Goal: Information Seeking & Learning: Learn about a topic

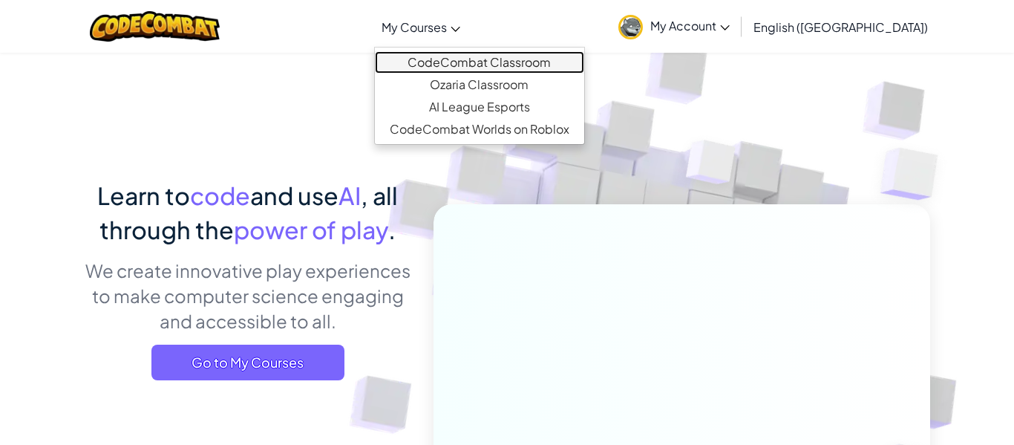
click at [480, 59] on link "CodeCombat Classroom" at bounding box center [479, 62] width 209 height 22
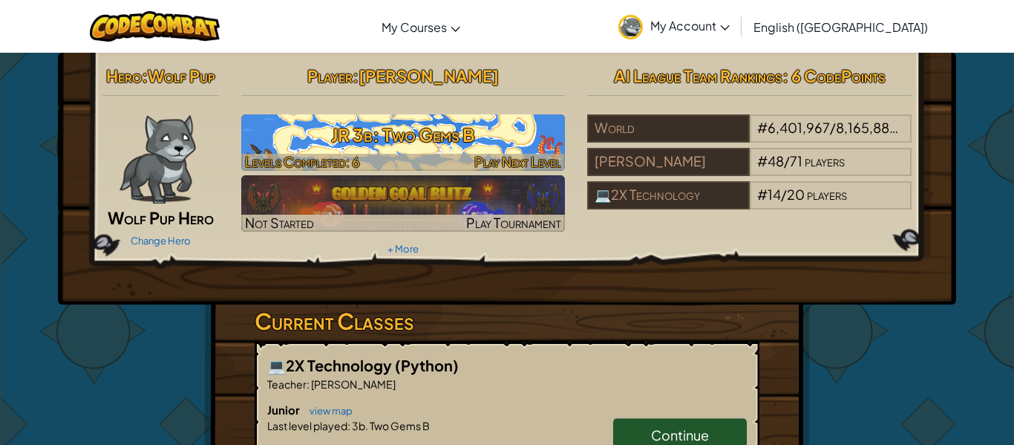
click at [379, 145] on h3 "JR 3b: Two Gems B" at bounding box center [403, 134] width 324 height 33
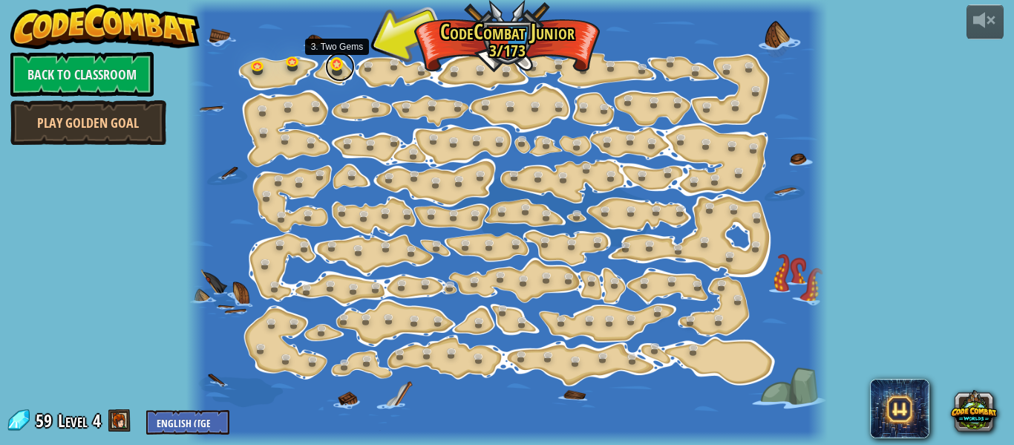
click at [337, 57] on link at bounding box center [340, 67] width 30 height 30
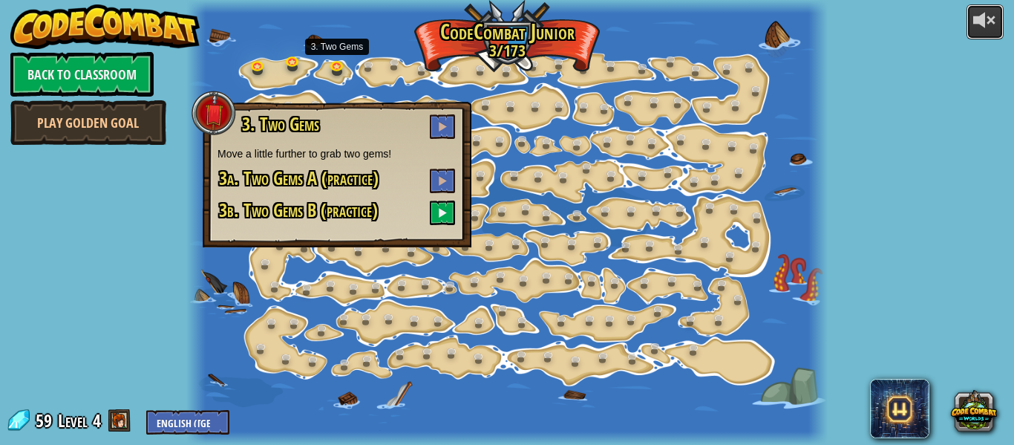
click at [992, 31] on div at bounding box center [985, 20] width 24 height 24
click at [269, 70] on link at bounding box center [261, 66] width 30 height 30
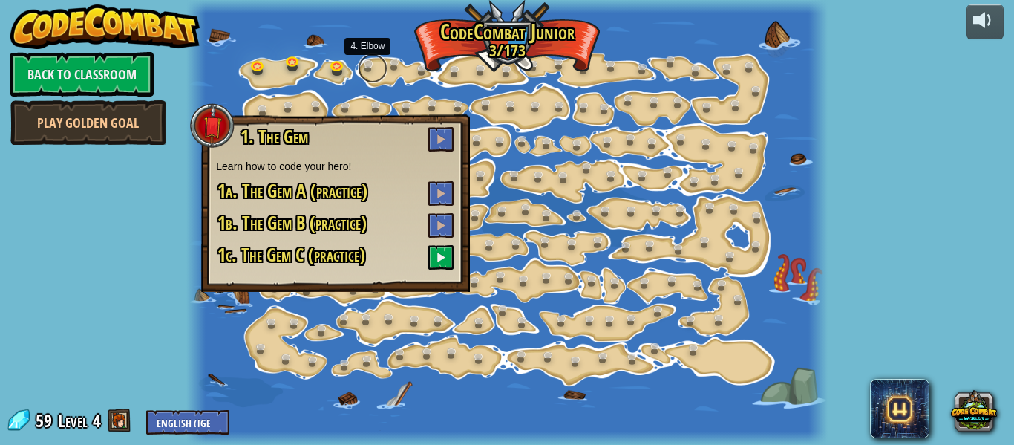
click at [366, 62] on link at bounding box center [373, 68] width 30 height 30
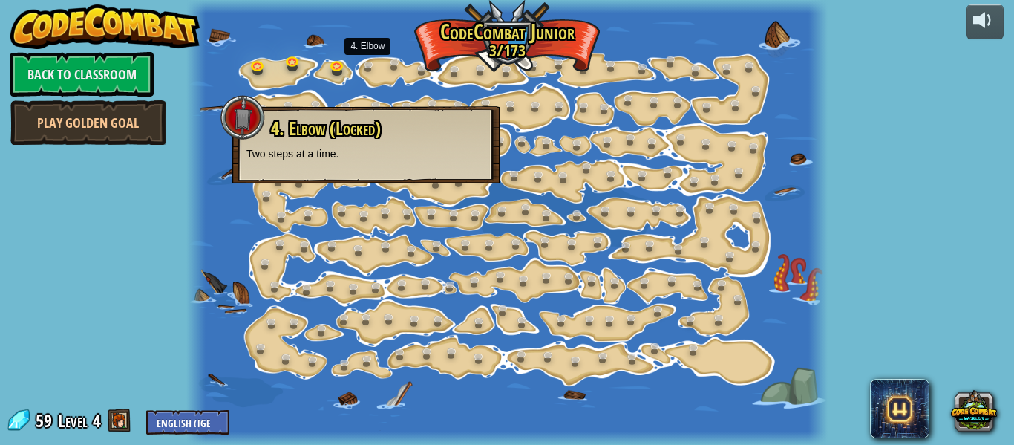
click at [280, 167] on div "4. Elbow (Locked) Two steps at a time." at bounding box center [366, 144] width 269 height 77
click at [252, 112] on div at bounding box center [242, 117] width 45 height 45
click at [255, 132] on div at bounding box center [242, 117] width 45 height 45
click at [370, 59] on link at bounding box center [373, 68] width 30 height 30
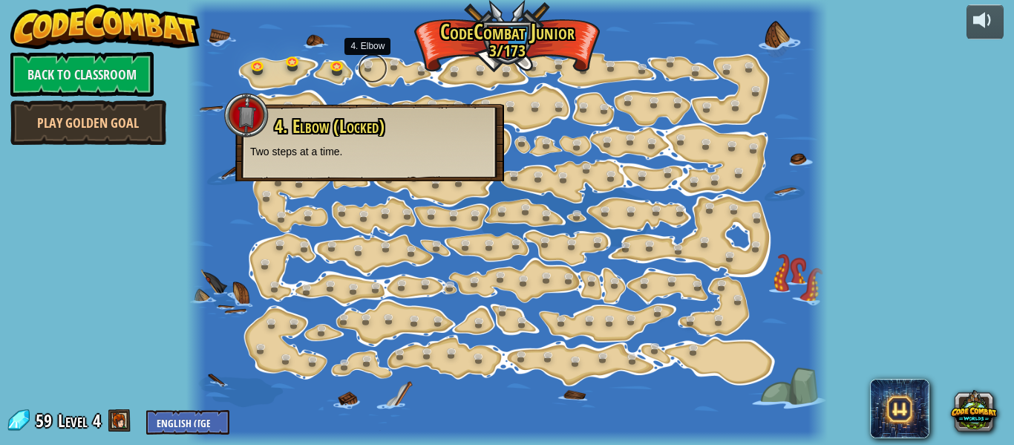
click at [369, 59] on link at bounding box center [373, 68] width 30 height 30
click at [327, 69] on link at bounding box center [340, 67] width 30 height 30
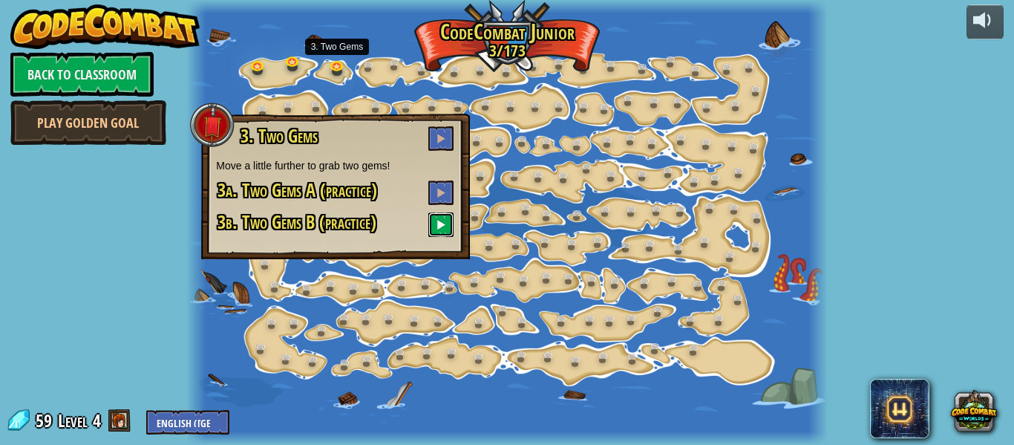
click at [449, 223] on button at bounding box center [440, 224] width 25 height 24
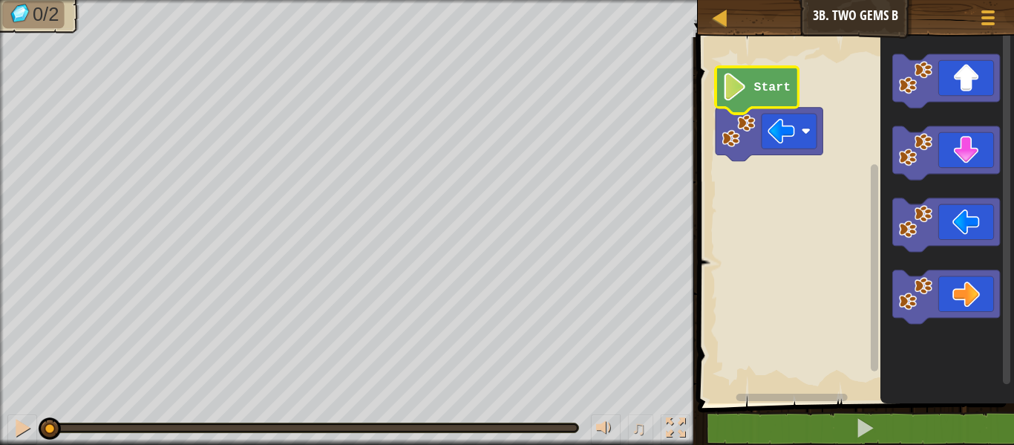
click at [723, 82] on image "Blockly Workspace" at bounding box center [734, 86] width 26 height 27
click at [654, 143] on div "Map Junior 3b. Two Gems B Game Menu 1 ההההההההההההההההההההההההההההההההההההההההה…" at bounding box center [507, 222] width 1014 height 445
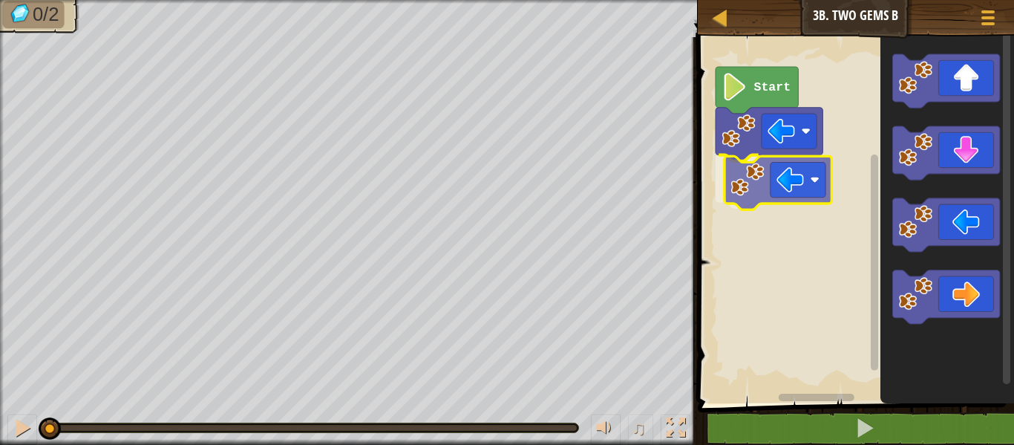
click at [823, 170] on div "Start" at bounding box center [853, 216] width 321 height 373
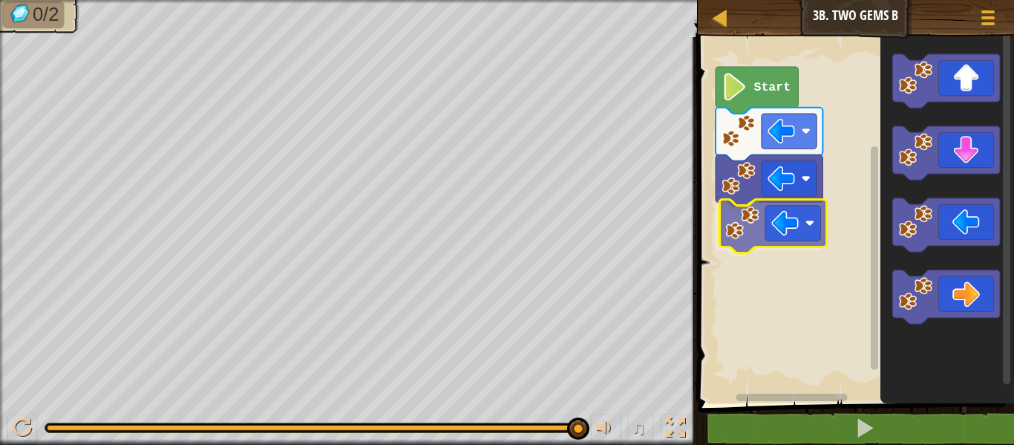
click at [727, 231] on div "Start" at bounding box center [853, 216] width 321 height 373
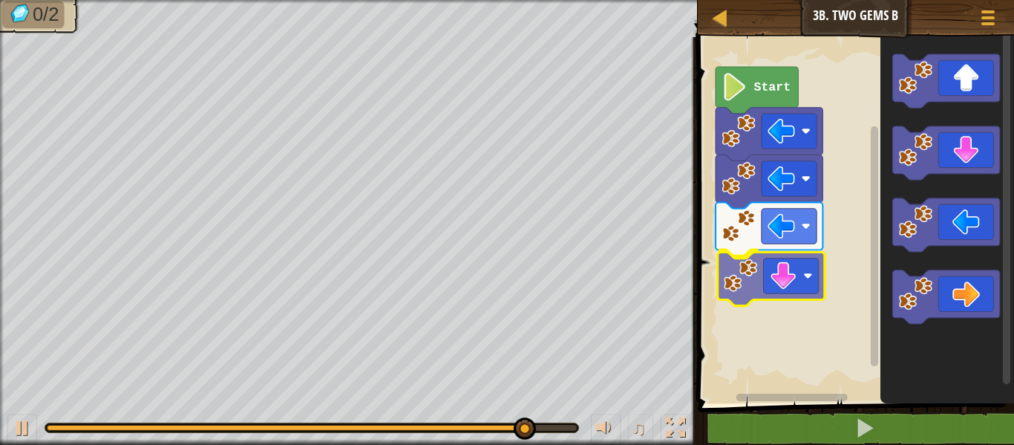
click at [738, 275] on div "Start" at bounding box center [853, 216] width 321 height 373
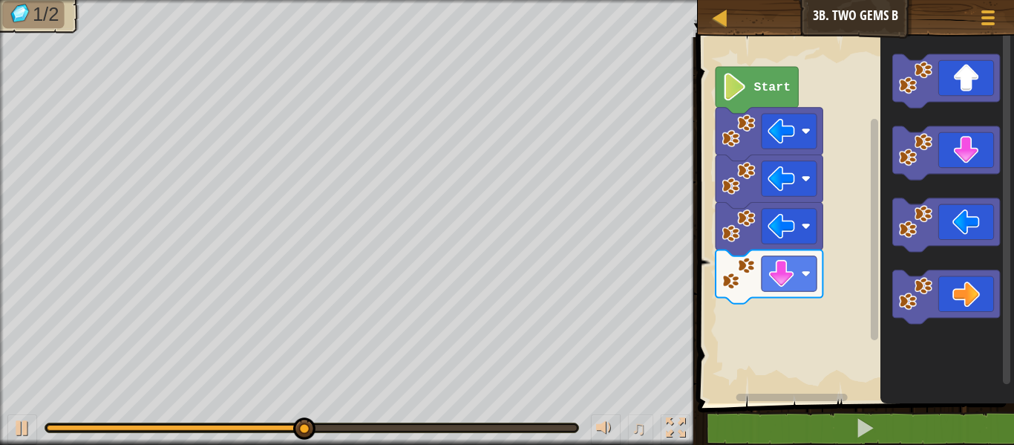
click at [872, 134] on div "Start" at bounding box center [853, 216] width 321 height 373
click at [790, 0] on html "Map Junior 3b. Two Gems B Game Menu 1 ההההההההההההההההההההההההההההההההההההההההה…" at bounding box center [507, 0] width 1014 height 0
click at [678, 0] on html "Map Junior 3b. Two Gems B Game Menu 1 ההההההההההההההההההההההההההההההההההההההההה…" at bounding box center [507, 0] width 1014 height 0
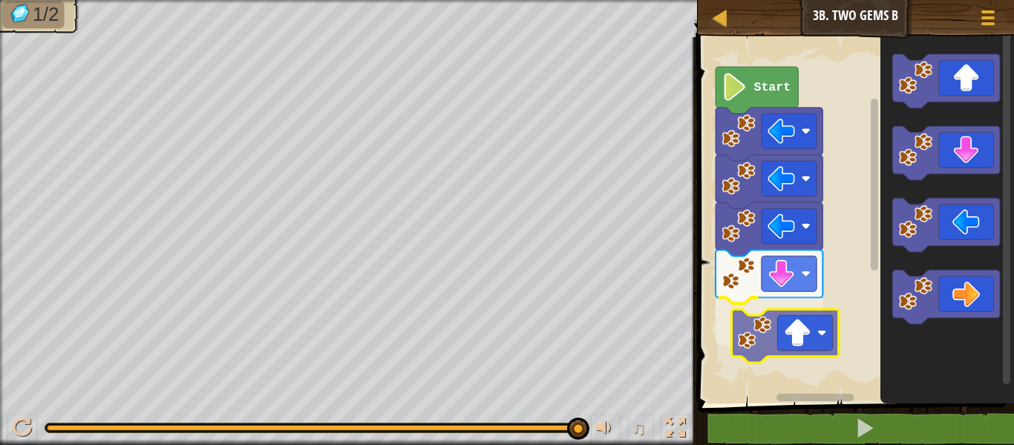
click at [831, 336] on div "Start" at bounding box center [853, 216] width 321 height 373
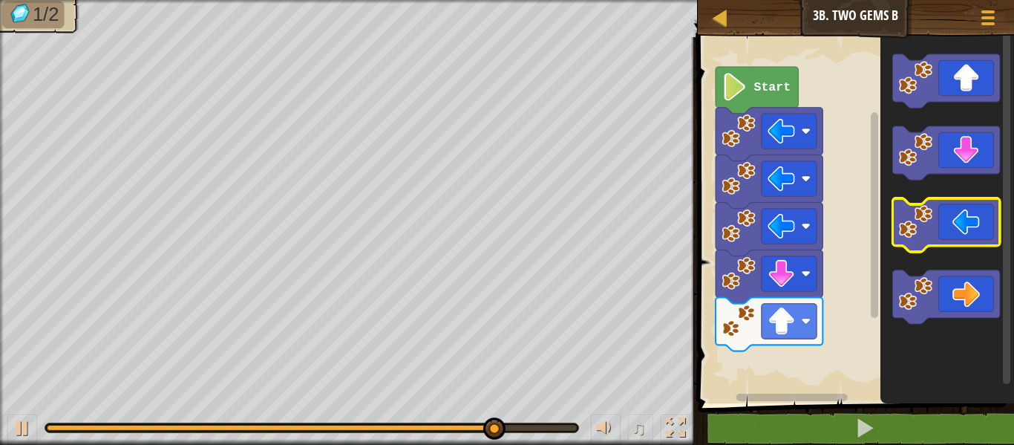
click at [906, 229] on g "Blockly Workspace" at bounding box center [945, 188] width 107 height 269
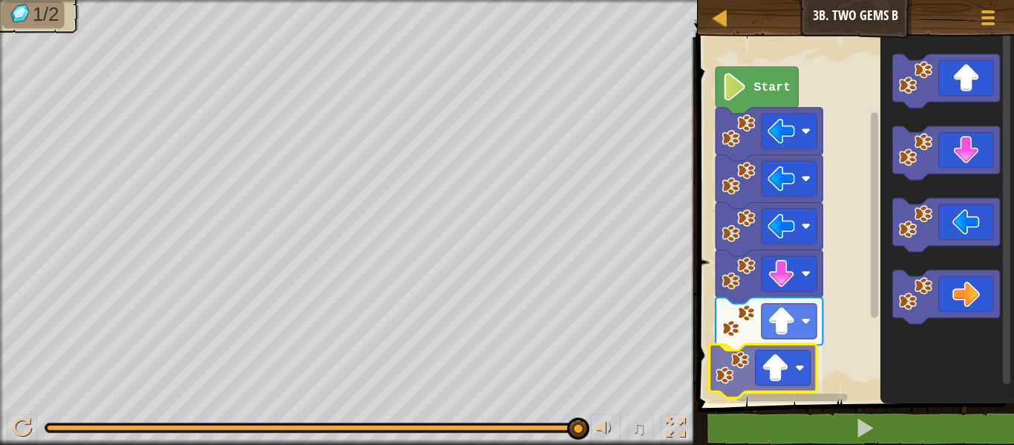
click at [766, 364] on div "Start" at bounding box center [853, 216] width 321 height 373
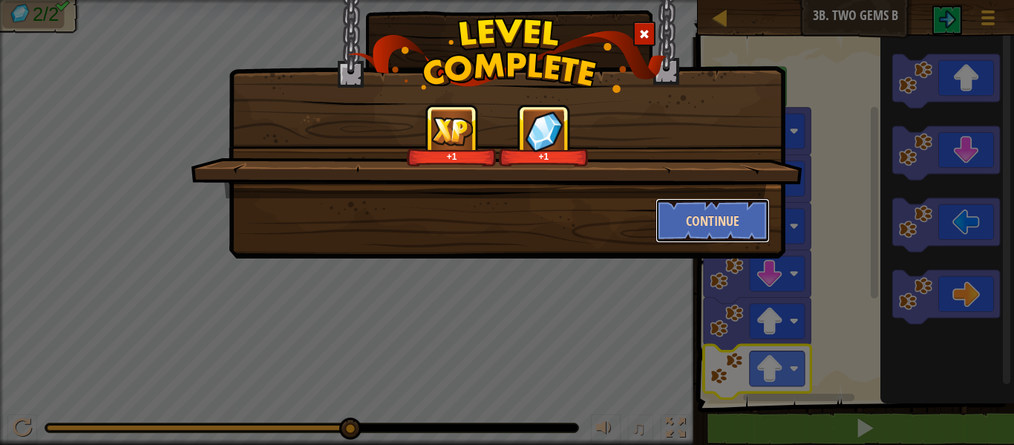
click at [691, 226] on button "Continue" at bounding box center [712, 220] width 115 height 45
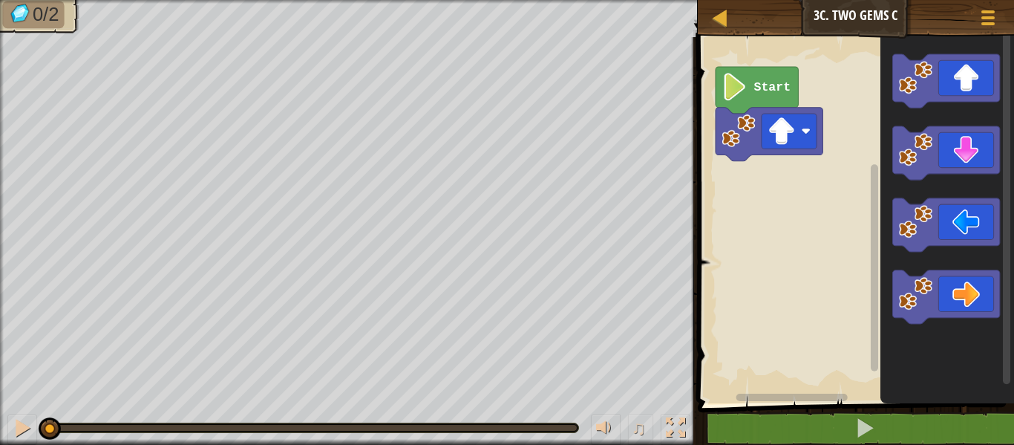
click at [848, 4] on div "Map Junior 3c. Two Gems C Game Menu" at bounding box center [856, 18] width 316 height 37
click at [838, 7] on div "Map Junior 3c. Two Gems C Game Menu" at bounding box center [856, 18] width 316 height 37
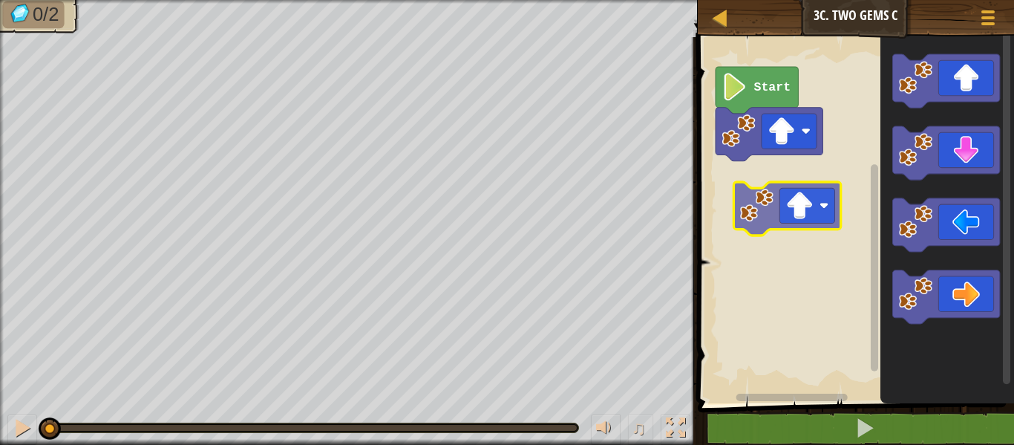
click at [745, 208] on div "Start" at bounding box center [853, 216] width 321 height 373
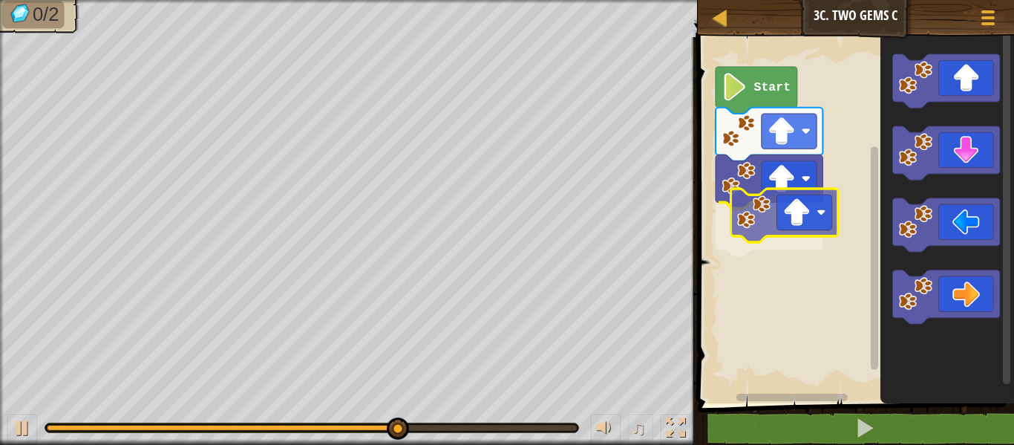
click at [781, 221] on div "Start" at bounding box center [853, 216] width 321 height 373
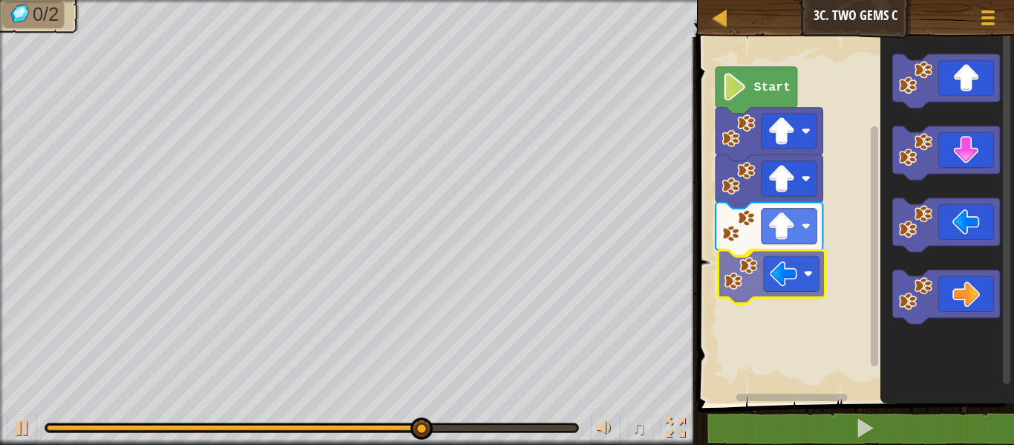
click at [756, 271] on div "Start" at bounding box center [853, 216] width 321 height 373
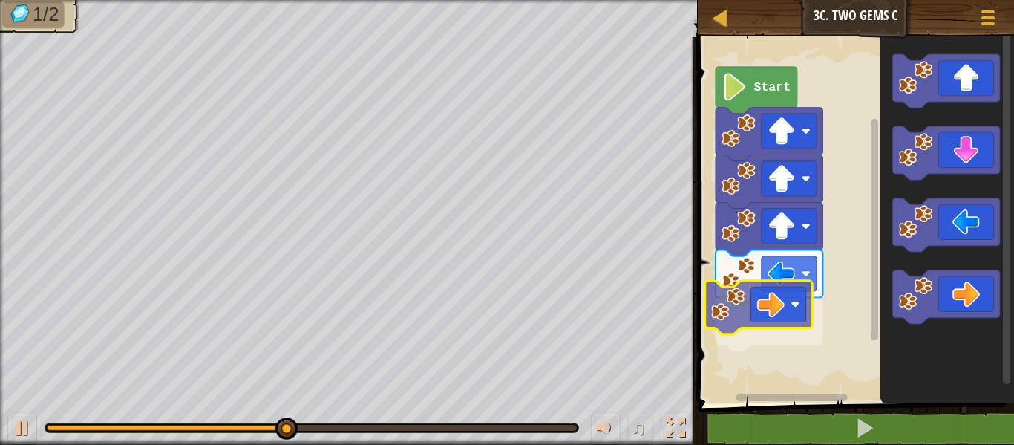
click at [754, 309] on div "Start" at bounding box center [853, 216] width 321 height 373
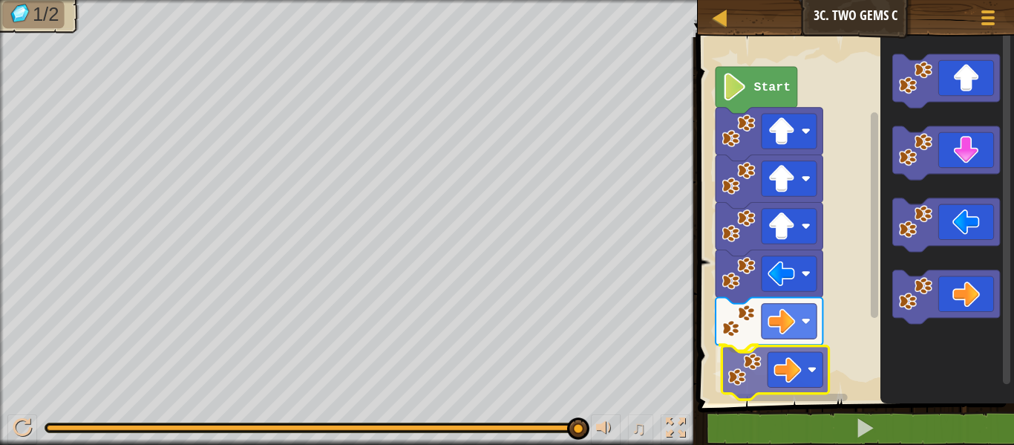
click at [790, 377] on div "Start" at bounding box center [853, 216] width 321 height 373
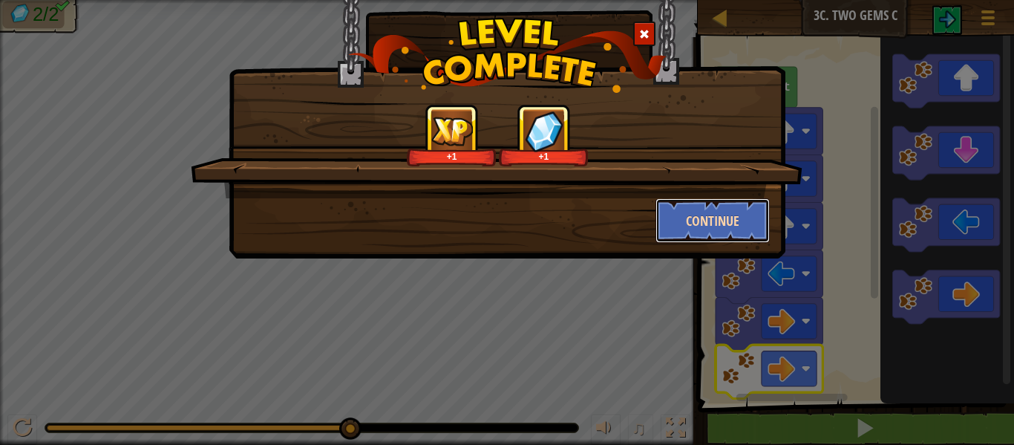
click at [693, 215] on button "Continue" at bounding box center [712, 220] width 115 height 45
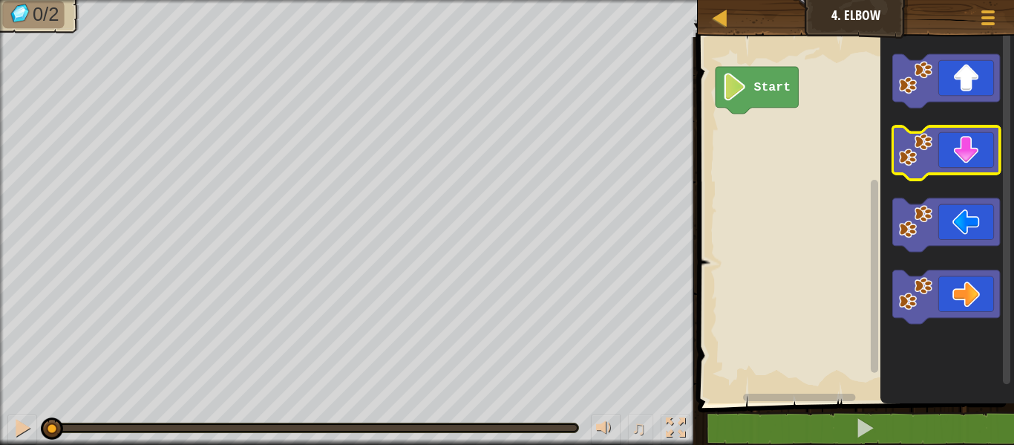
click at [943, 129] on icon "Blockly Workspace" at bounding box center [945, 152] width 107 height 53
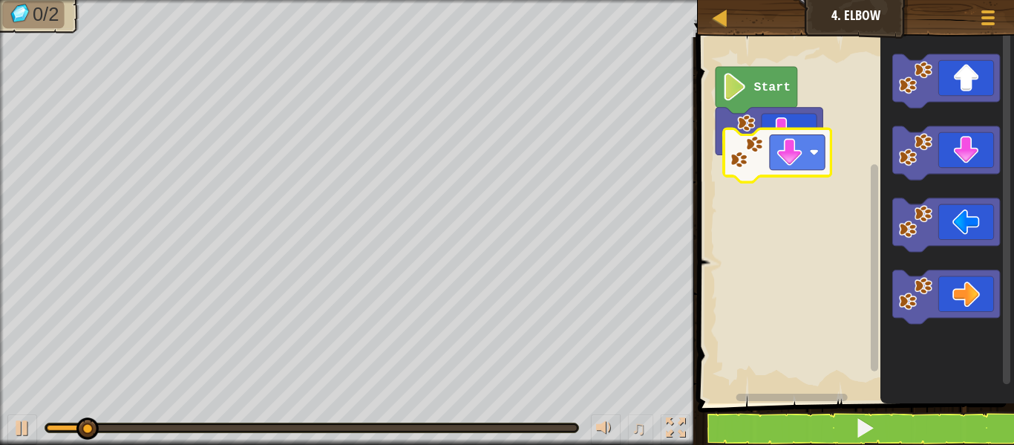
click at [767, 129] on div "Start" at bounding box center [853, 216] width 321 height 373
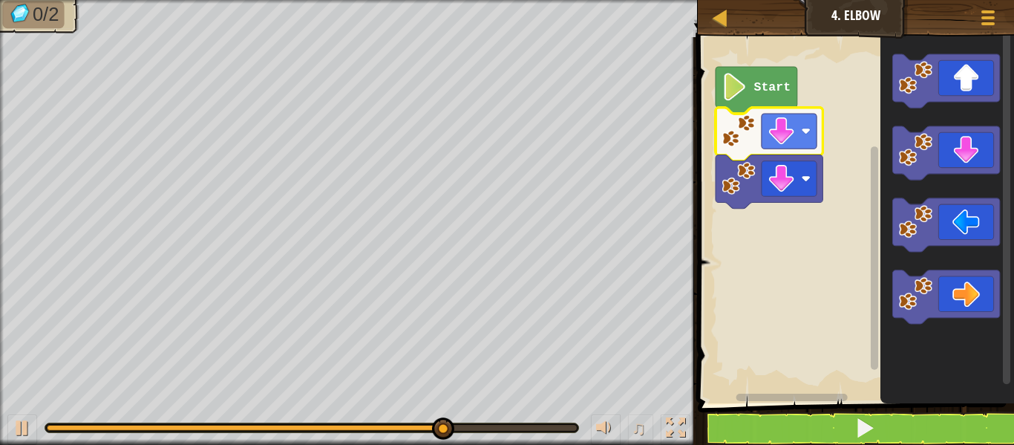
click at [753, 80] on text "Start" at bounding box center [771, 87] width 37 height 14
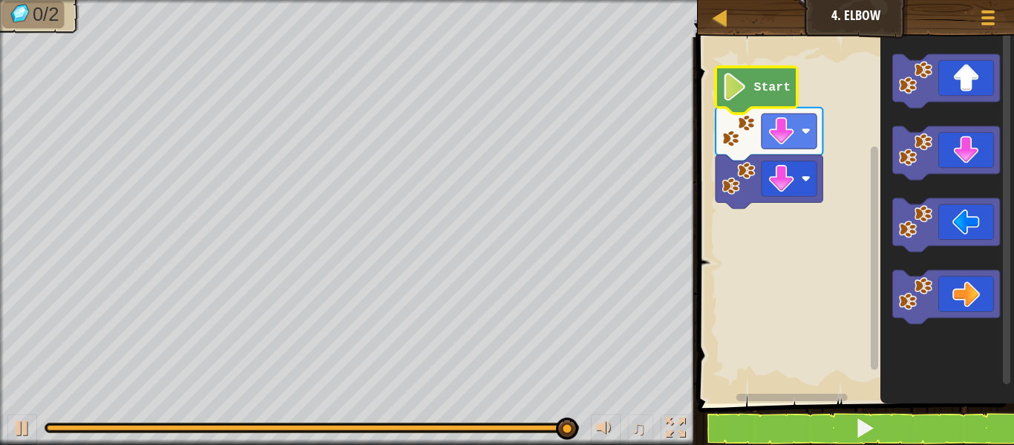
click at [755, 88] on text "Start" at bounding box center [771, 87] width 37 height 14
click at [764, 73] on icon "Blockly Workspace" at bounding box center [757, 90] width 82 height 47
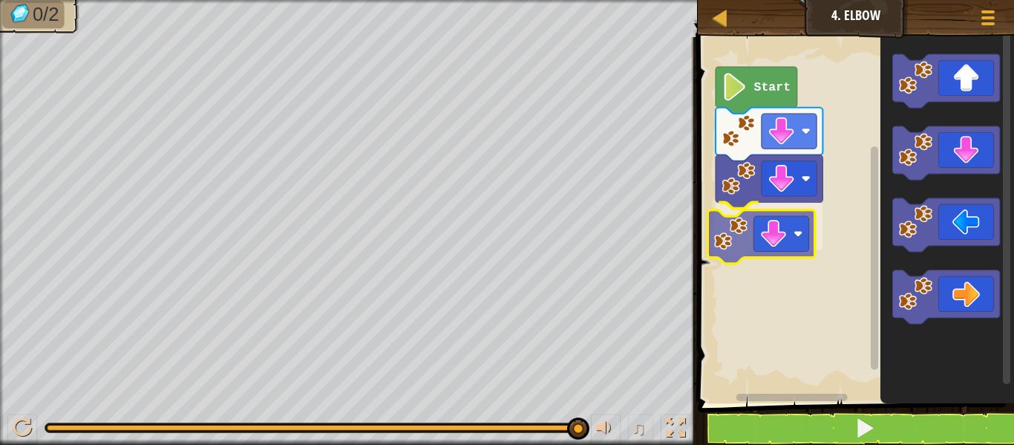
click at [765, 246] on div "Start" at bounding box center [853, 216] width 321 height 373
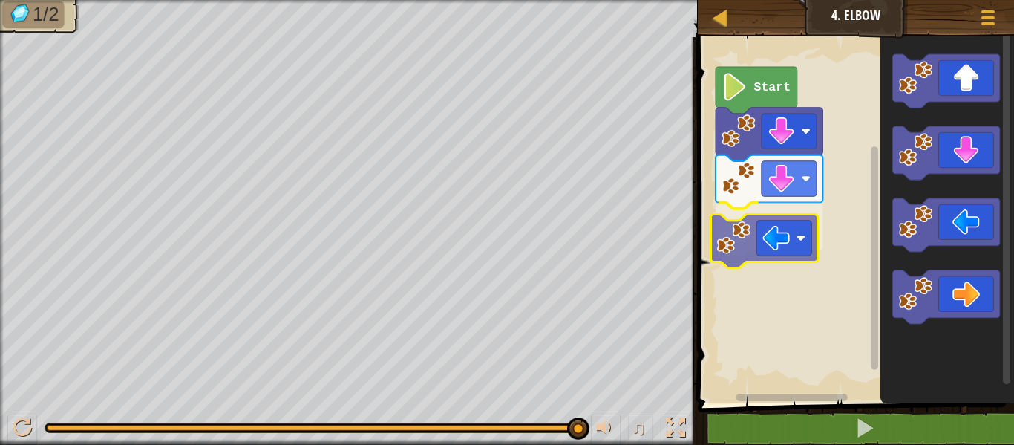
click at [760, 243] on div "Start" at bounding box center [853, 216] width 321 height 373
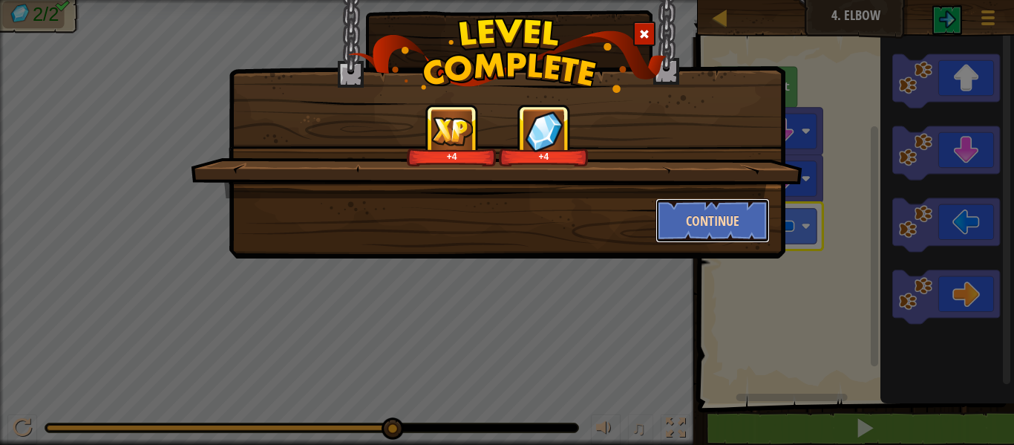
click at [731, 237] on button "Continue" at bounding box center [712, 220] width 115 height 45
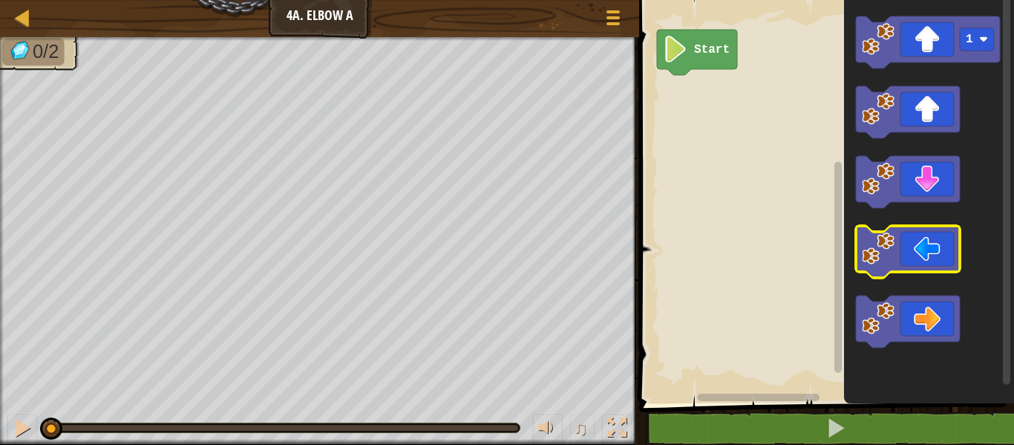
click at [886, 254] on image "Blockly Workspace" at bounding box center [878, 248] width 33 height 33
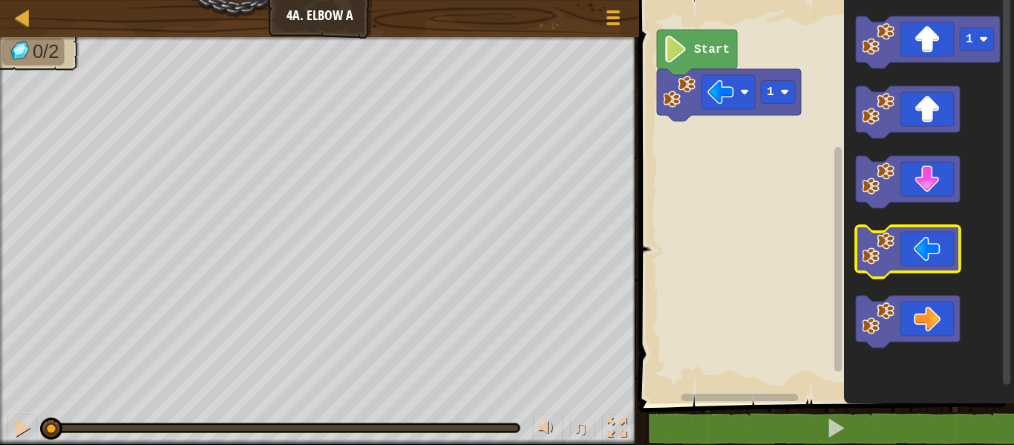
click at [886, 254] on image "Blockly Workspace" at bounding box center [878, 248] width 33 height 33
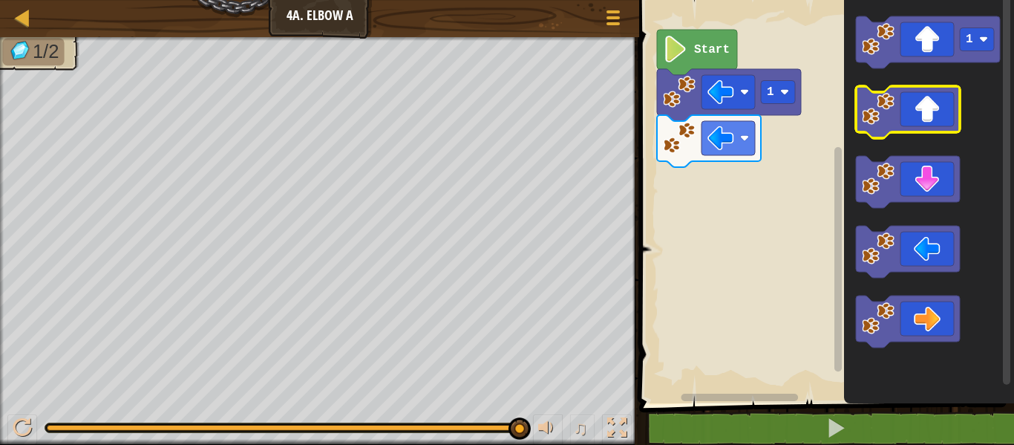
click at [928, 103] on icon "Blockly Workspace" at bounding box center [908, 112] width 104 height 52
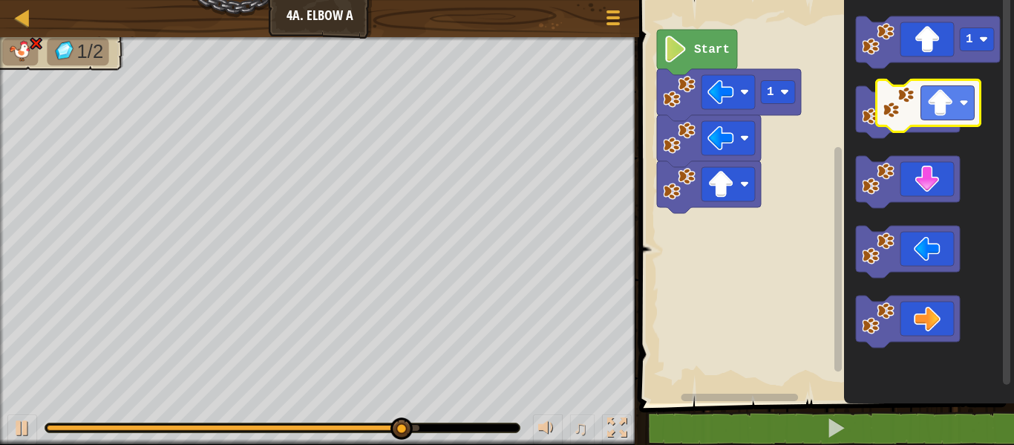
click at [973, 95] on icon "1" at bounding box center [929, 198] width 170 height 410
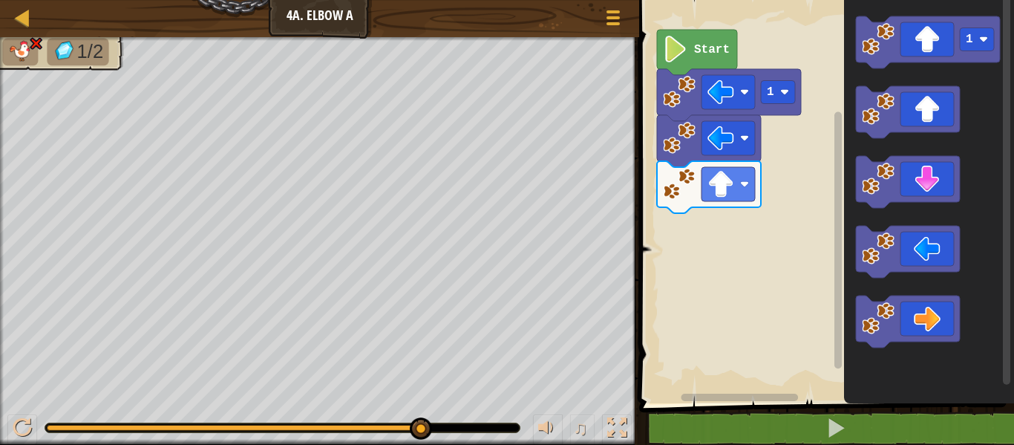
click at [972, 93] on icon "Blockly Workspace" at bounding box center [929, 198] width 170 height 410
click at [874, 138] on icon "1" at bounding box center [929, 198] width 170 height 410
click at [900, 80] on icon "1" at bounding box center [929, 198] width 170 height 410
click at [900, 96] on icon "Blockly Workspace" at bounding box center [908, 112] width 104 height 52
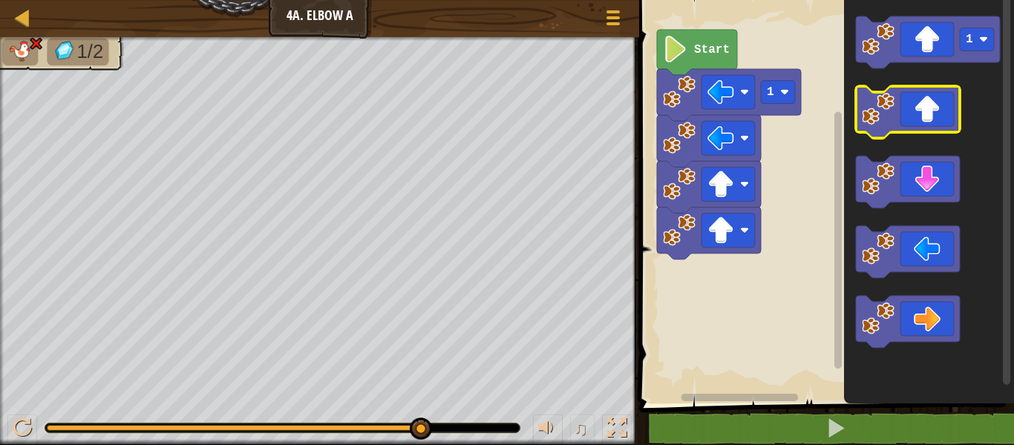
click at [900, 96] on icon "Blockly Workspace" at bounding box center [908, 112] width 104 height 52
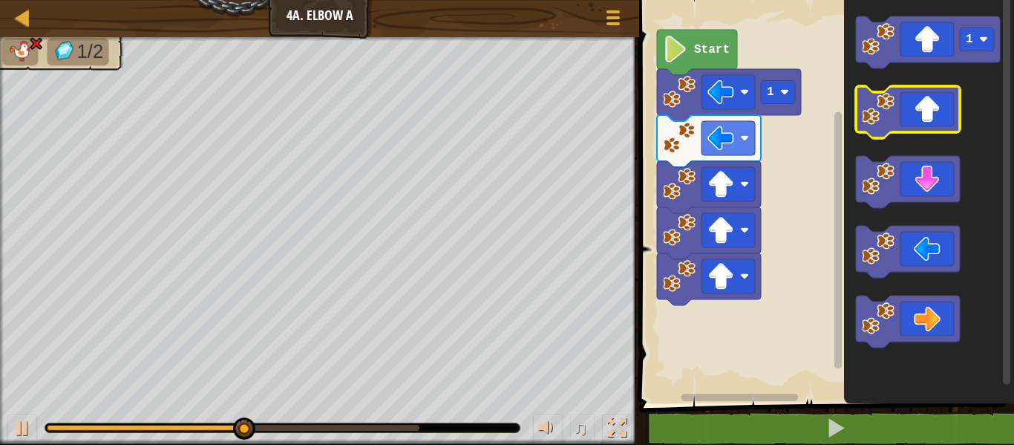
click at [906, 122] on g "1" at bounding box center [928, 181] width 144 height 331
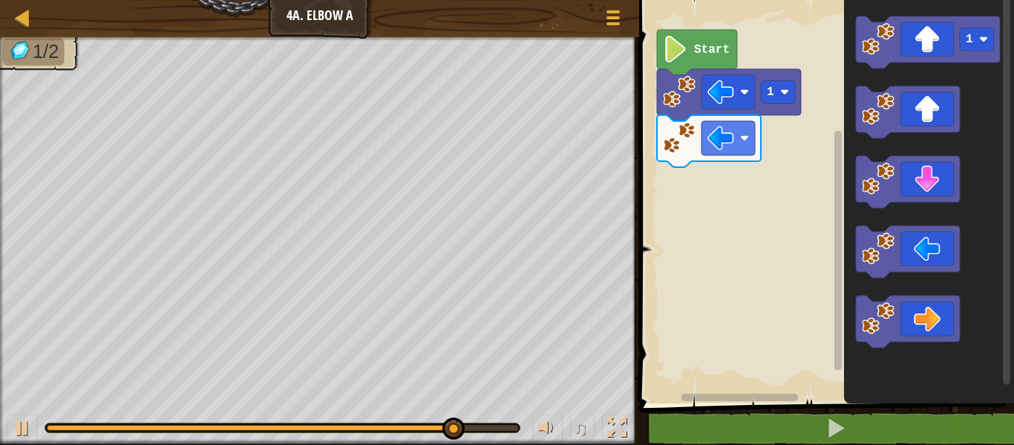
click at [408, 102] on div "Map Junior 4a. Elbow A Game Menu 1 הההההההההההההההההההההההההההההההההההההההההההה…" at bounding box center [507, 222] width 1014 height 445
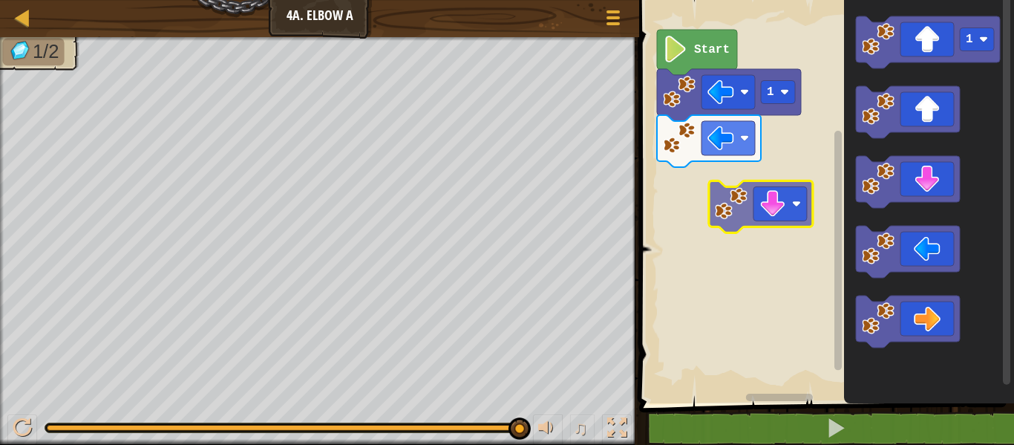
click at [737, 210] on div "1 Start 1" at bounding box center [824, 198] width 379 height 410
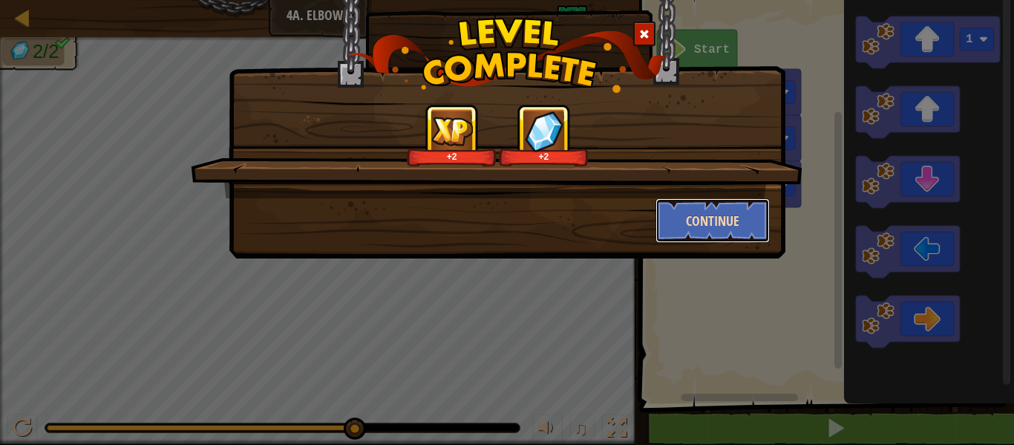
click at [685, 203] on button "Continue" at bounding box center [712, 220] width 115 height 45
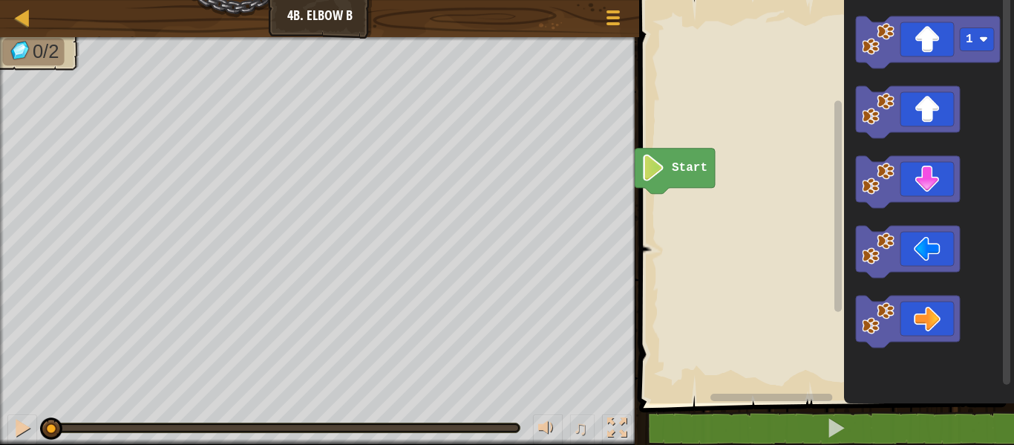
click at [729, 295] on rect "Blockly Workspace" at bounding box center [824, 198] width 379 height 410
click at [1012, 180] on icon "Blockly Workspace" at bounding box center [929, 198] width 170 height 410
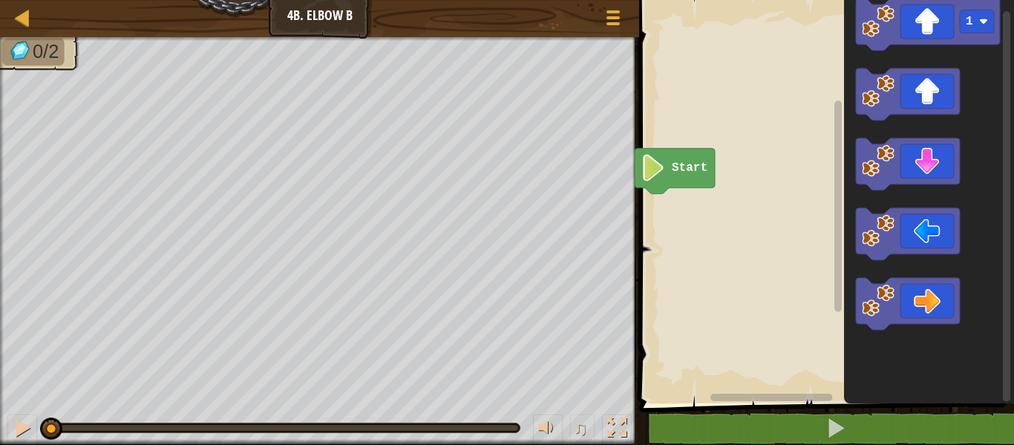
click at [1003, 232] on rect "Blockly Workspace" at bounding box center [1006, 206] width 7 height 390
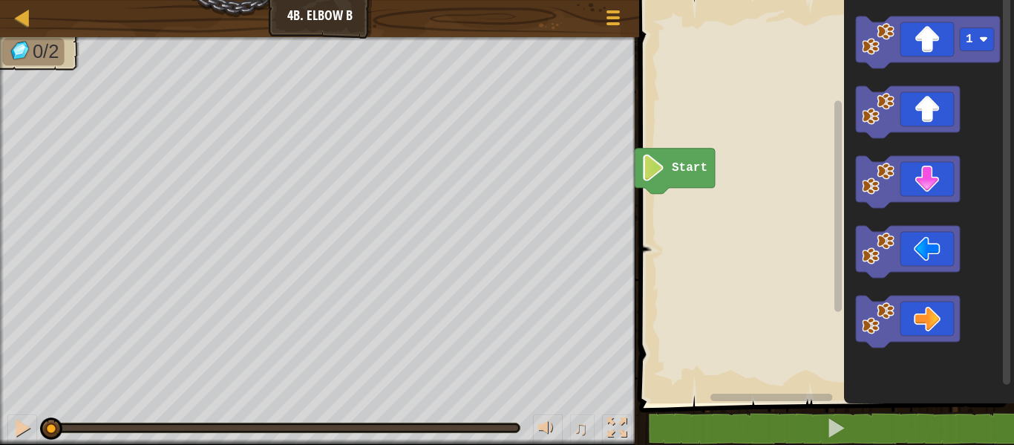
click at [1013, 117] on div "Start 1" at bounding box center [824, 198] width 379 height 410
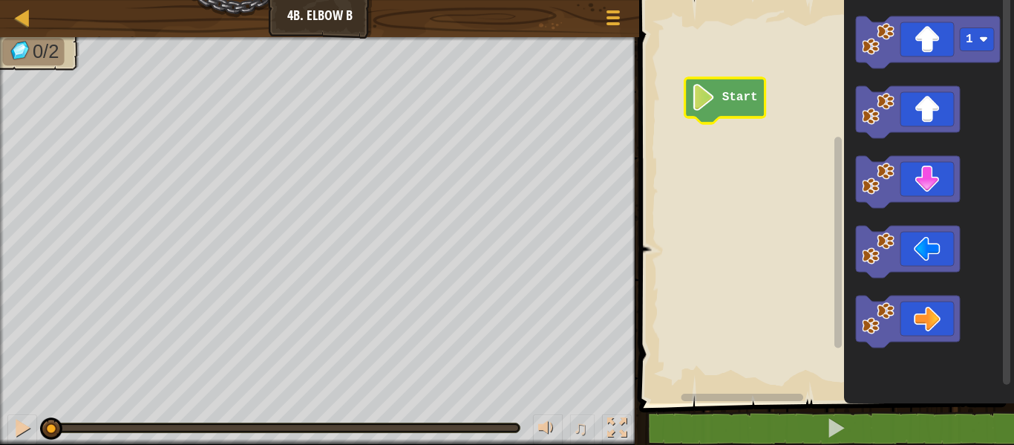
click at [696, 102] on image "Blockly Workspace" at bounding box center [703, 97] width 25 height 27
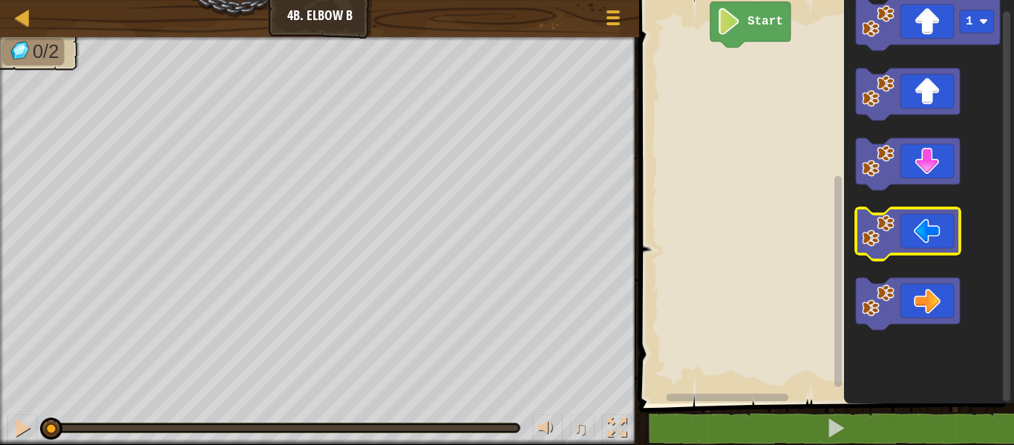
click at [917, 249] on g "1" at bounding box center [928, 164] width 144 height 331
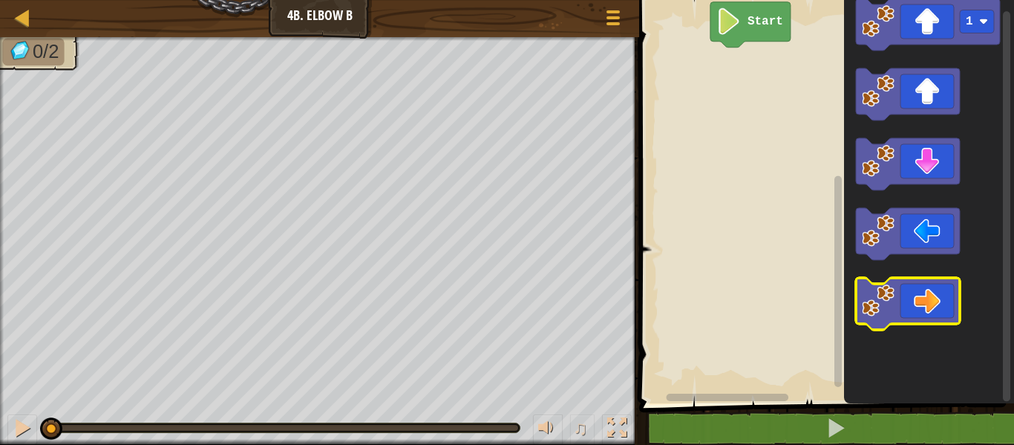
click at [917, 292] on icon "Blockly Workspace" at bounding box center [908, 304] width 104 height 52
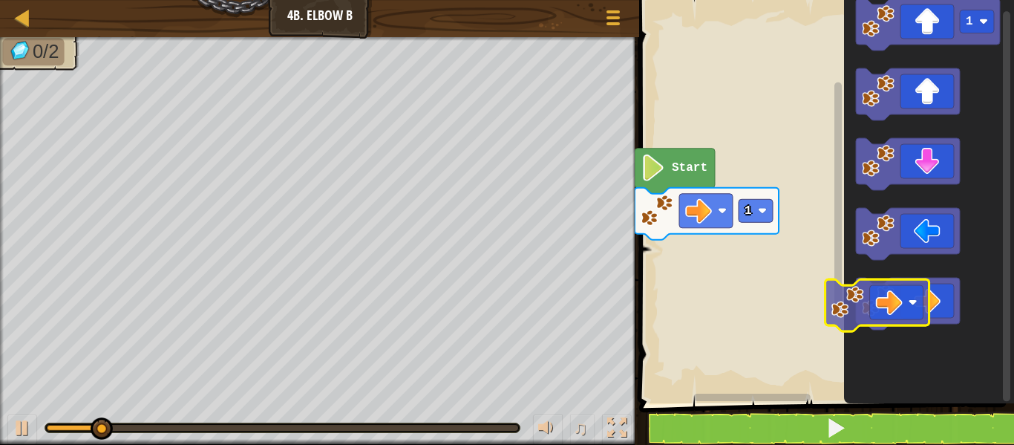
click at [886, 294] on g "Blockly Workspace" at bounding box center [908, 304] width 104 height 52
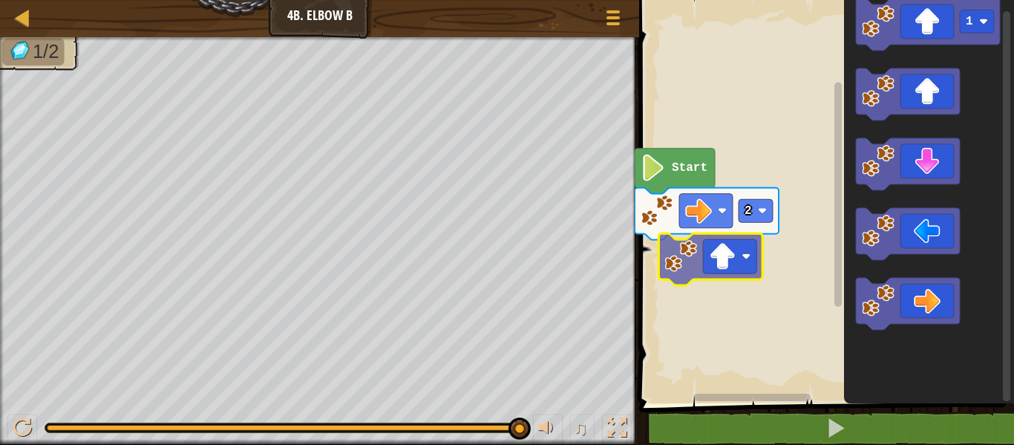
click at [734, 256] on div "Start 2 1" at bounding box center [824, 198] width 379 height 410
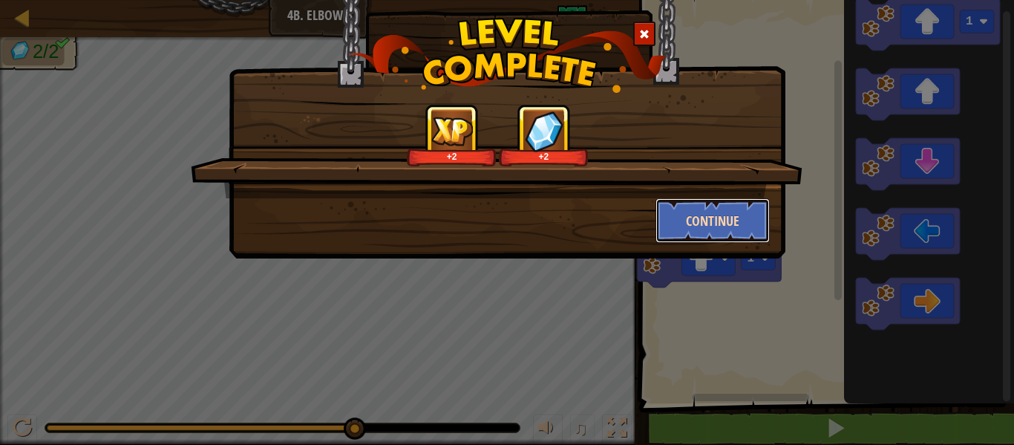
click at [726, 205] on button "Continue" at bounding box center [712, 220] width 115 height 45
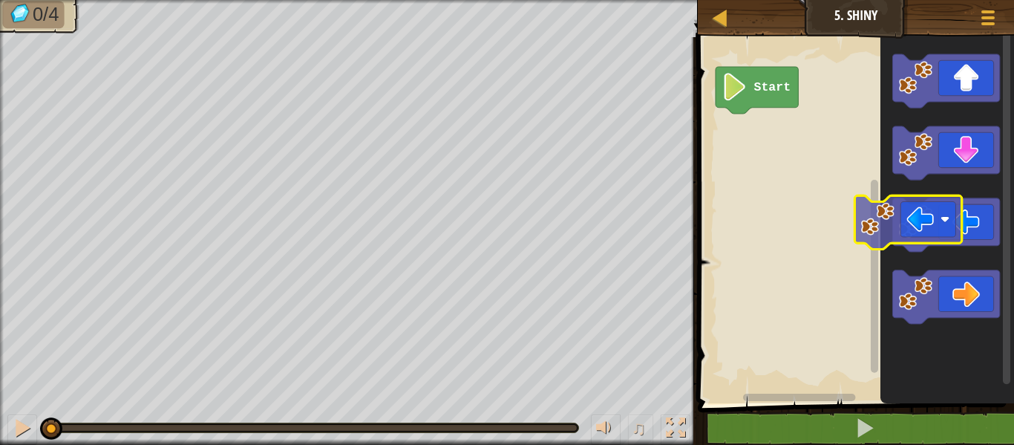
click at [860, 229] on div "Start" at bounding box center [853, 216] width 321 height 373
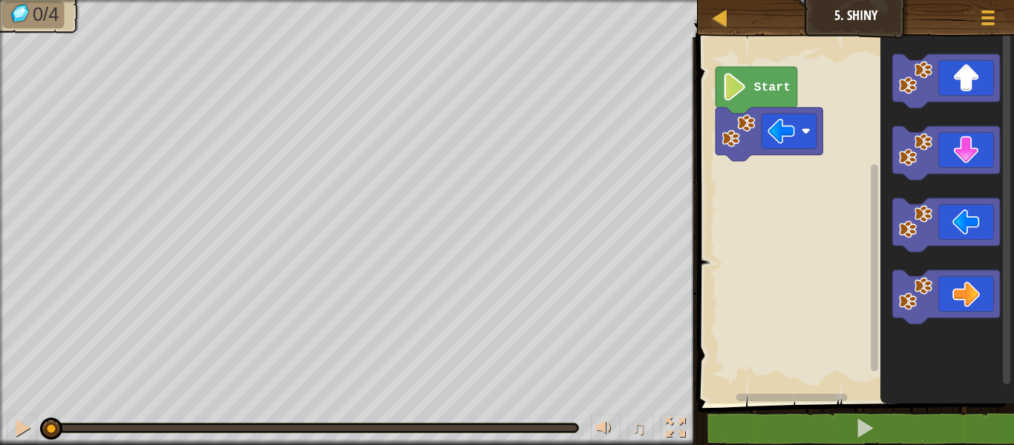
click at [861, 229] on rect "Blockly Workspace" at bounding box center [853, 216] width 321 height 373
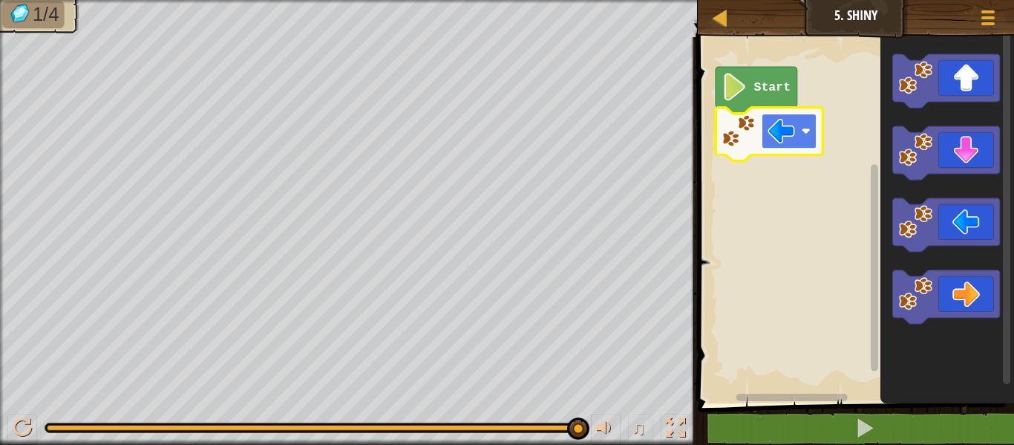
click at [805, 139] on rect "Blockly Workspace" at bounding box center [789, 131] width 55 height 35
click at [808, 134] on image "Blockly Workspace" at bounding box center [805, 130] width 9 height 9
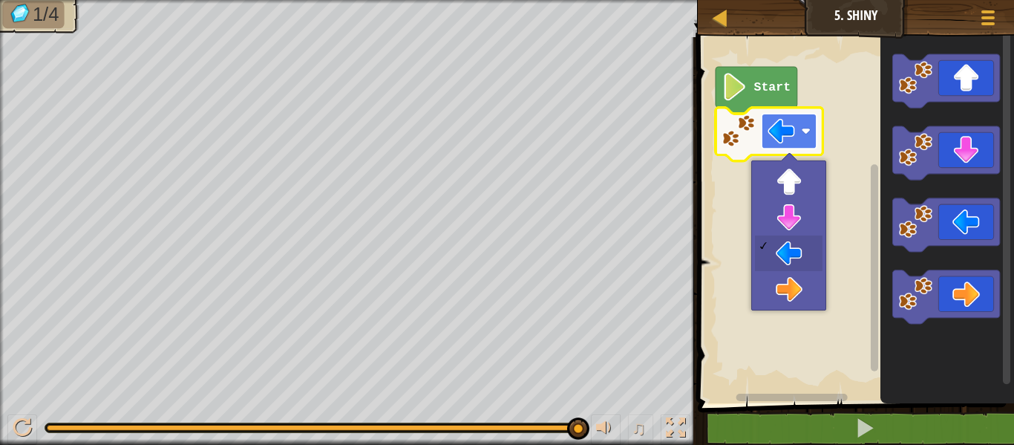
click at [808, 128] on image "Blockly Workspace" at bounding box center [805, 130] width 9 height 9
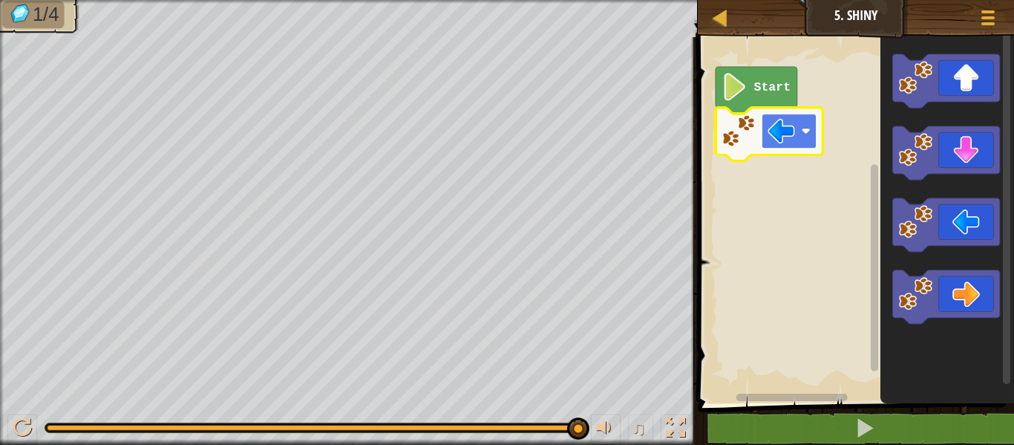
click at [809, 128] on image "Blockly Workspace" at bounding box center [805, 130] width 9 height 9
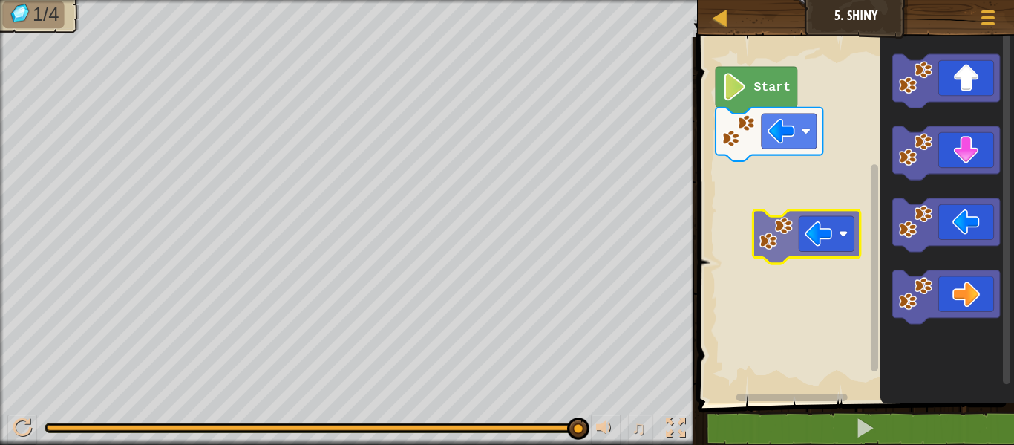
click at [802, 238] on div "Start" at bounding box center [853, 216] width 321 height 373
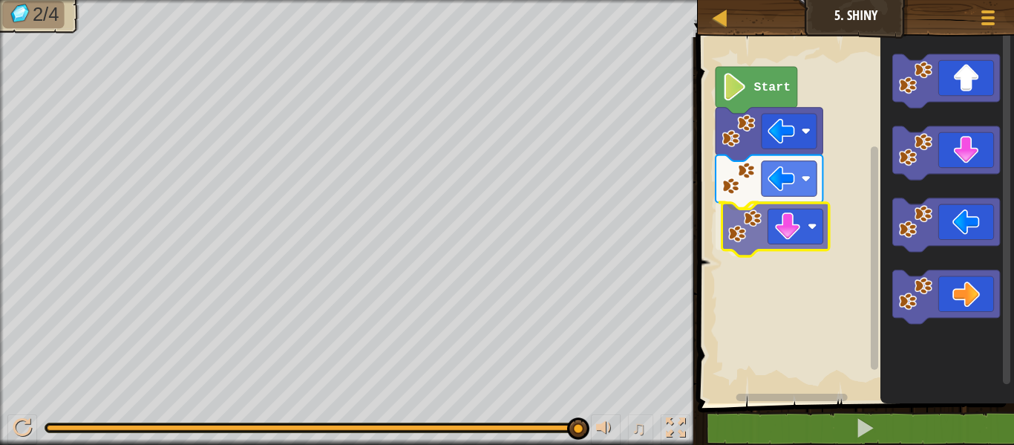
click at [734, 226] on div "Start" at bounding box center [853, 216] width 321 height 373
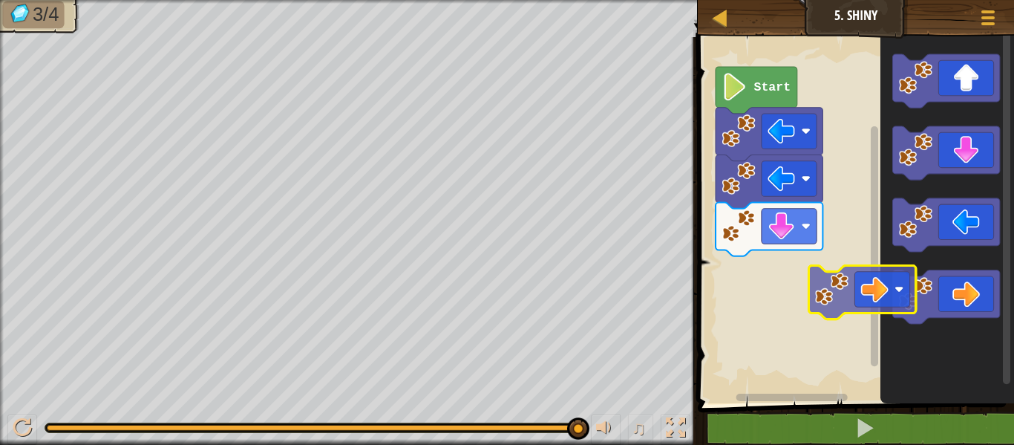
click at [871, 272] on div "Start" at bounding box center [853, 216] width 321 height 373
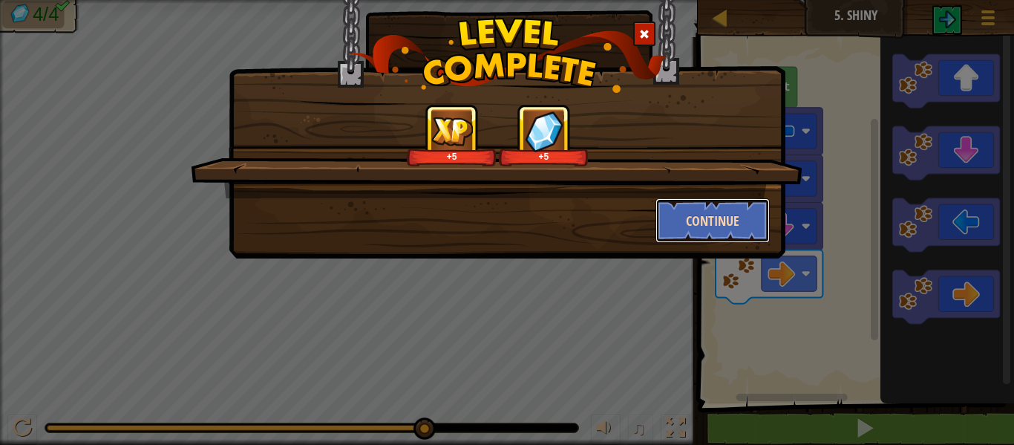
click at [692, 218] on button "Continue" at bounding box center [712, 220] width 115 height 45
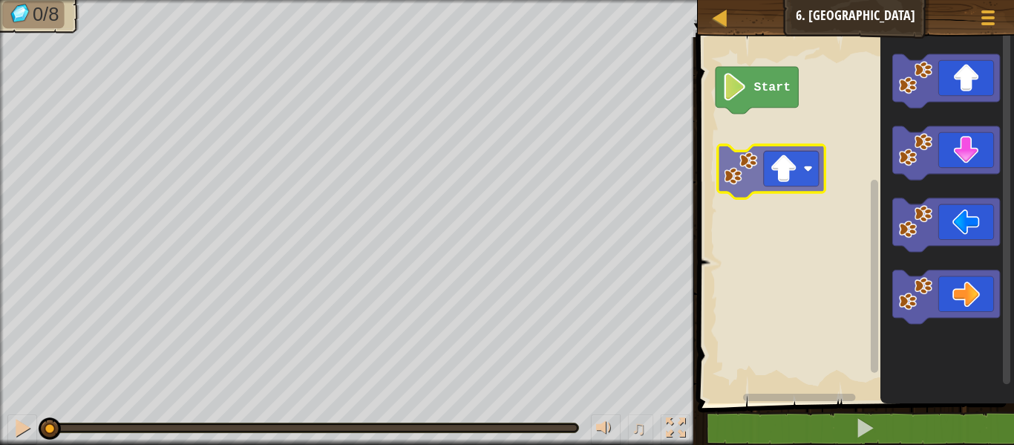
click at [751, 168] on div "Start" at bounding box center [853, 216] width 321 height 373
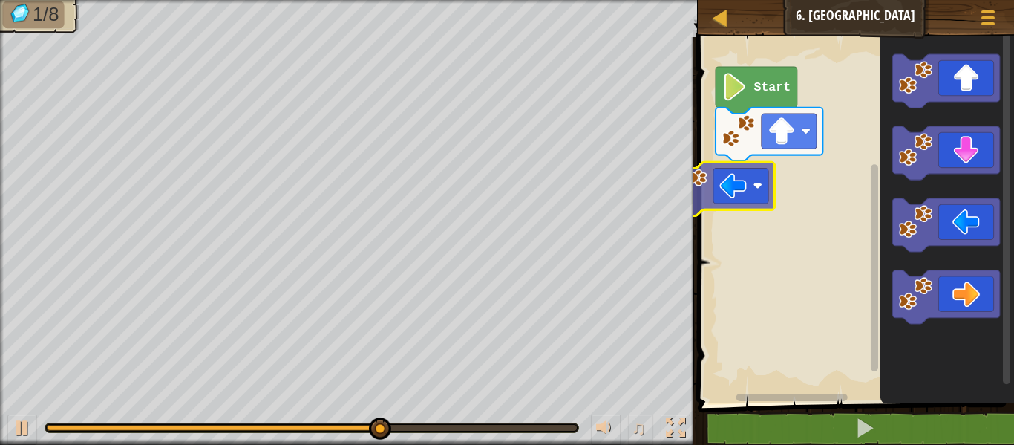
click at [725, 197] on div "Start" at bounding box center [853, 216] width 321 height 373
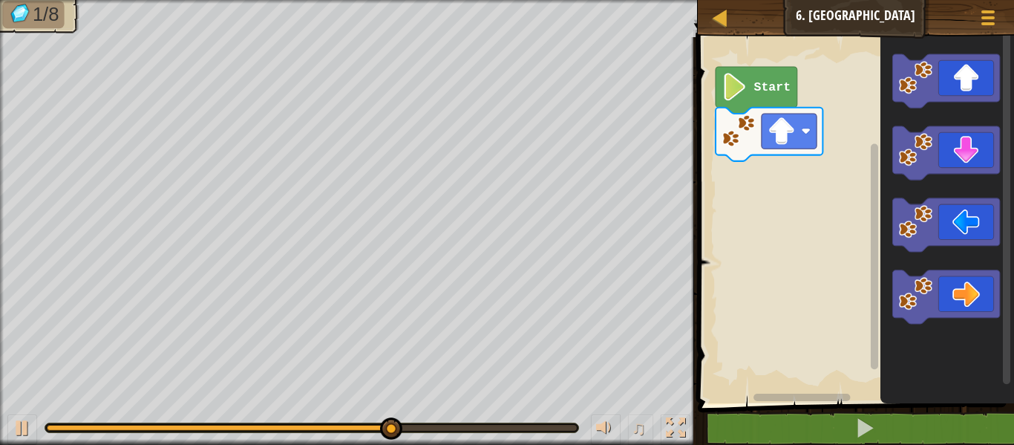
click at [727, 197] on rect "Blockly Workspace" at bounding box center [853, 216] width 321 height 373
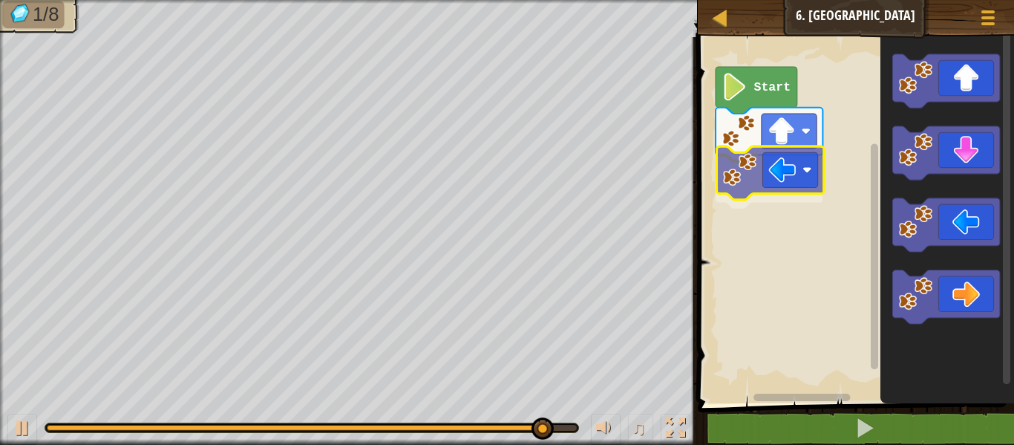
click at [763, 173] on div "Start" at bounding box center [853, 216] width 321 height 373
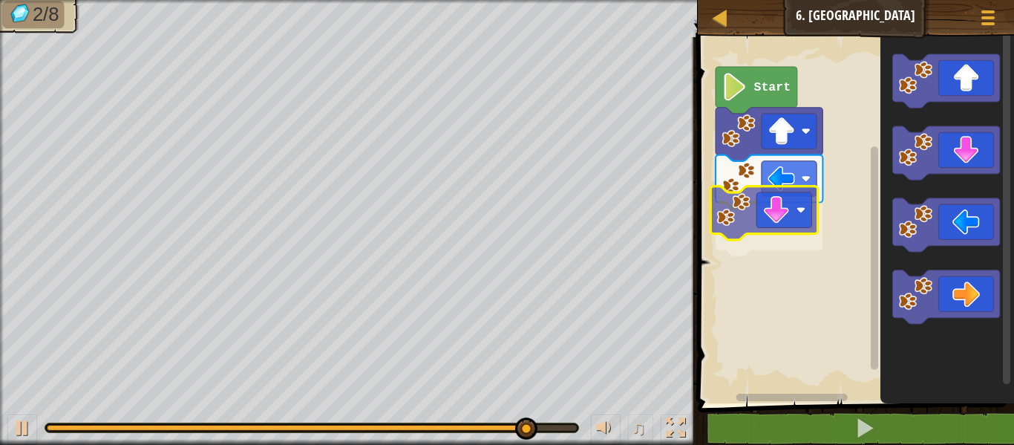
click at [770, 217] on div "Start" at bounding box center [853, 216] width 321 height 373
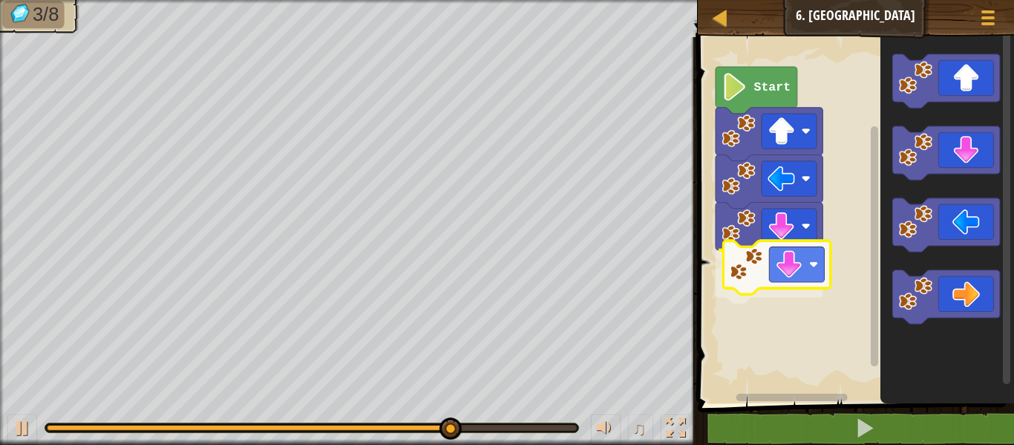
click at [790, 267] on div "Start" at bounding box center [853, 216] width 321 height 373
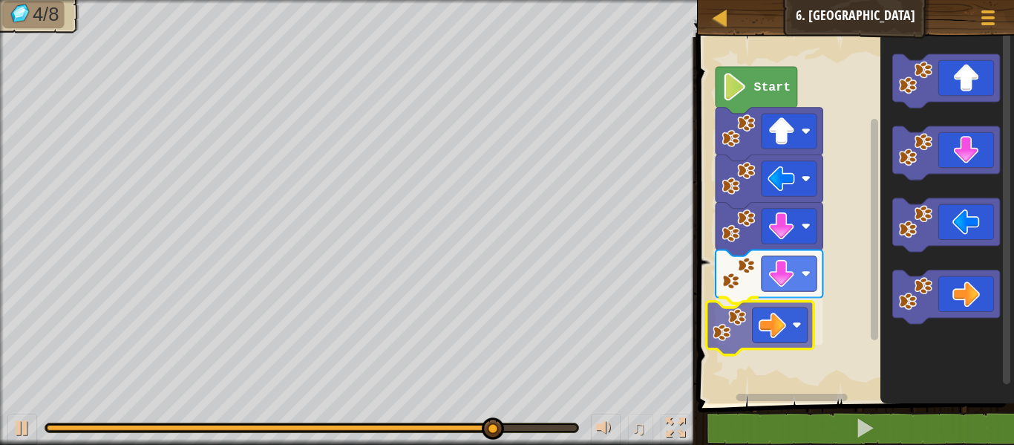
click at [779, 305] on div "Start" at bounding box center [853, 216] width 321 height 373
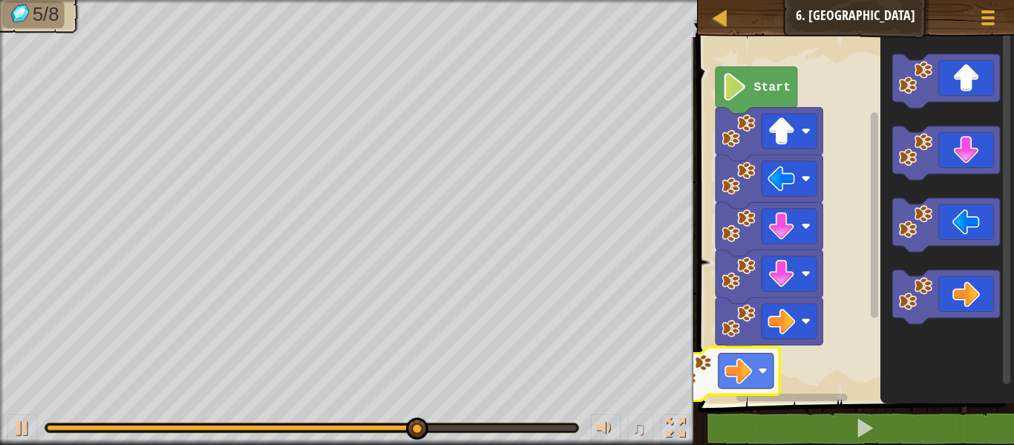
click at [710, 367] on div "Start" at bounding box center [853, 216] width 321 height 373
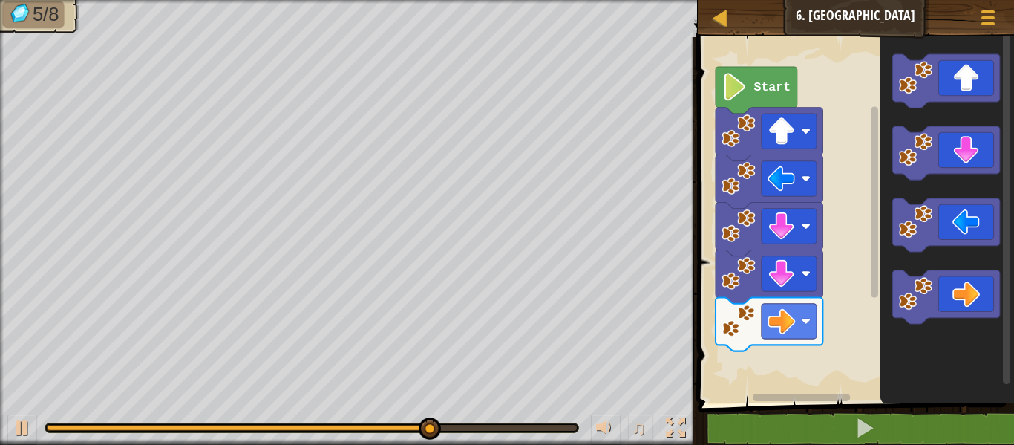
click at [710, 367] on rect "Blockly Workspace" at bounding box center [853, 216] width 321 height 373
click at [470, 371] on div "Map Junior 6. Gem Square Game Menu 1 הההההההההההההההההההההההההההההההההההההההההה…" at bounding box center [507, 222] width 1014 height 445
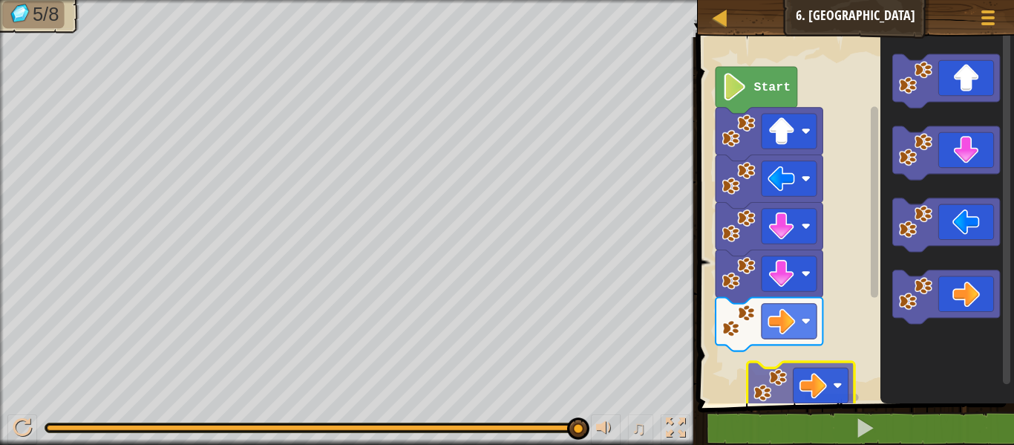
click at [820, 361] on div "Start" at bounding box center [853, 216] width 321 height 373
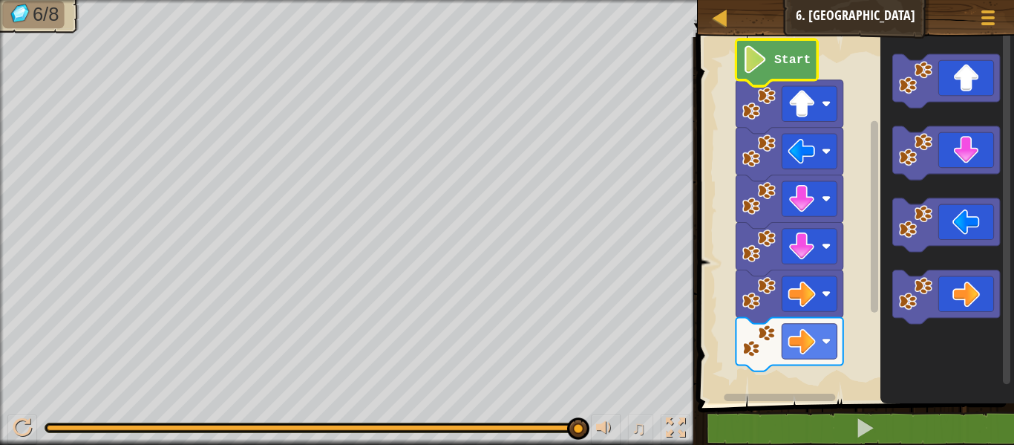
click at [774, 58] on text "Start" at bounding box center [792, 60] width 37 height 14
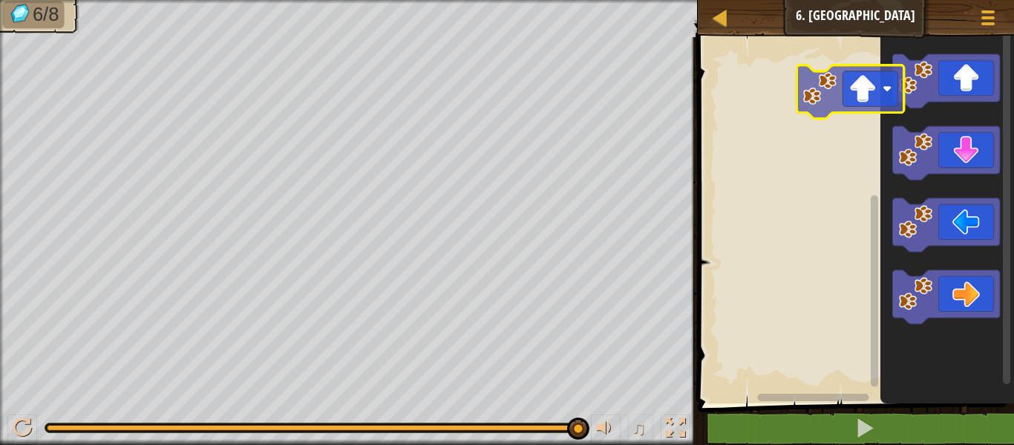
click at [845, 98] on div "Blockly Workspace" at bounding box center [853, 216] width 321 height 373
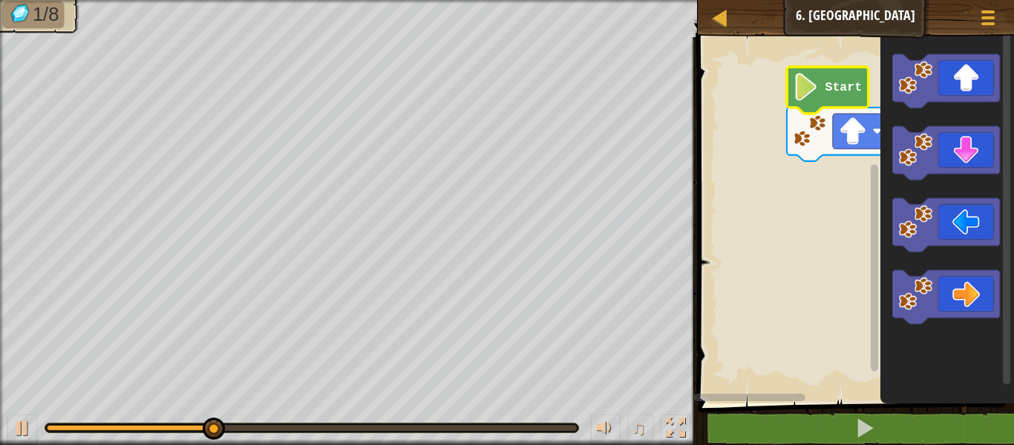
click at [819, 88] on icon "Blockly Workspace" at bounding box center [828, 90] width 82 height 47
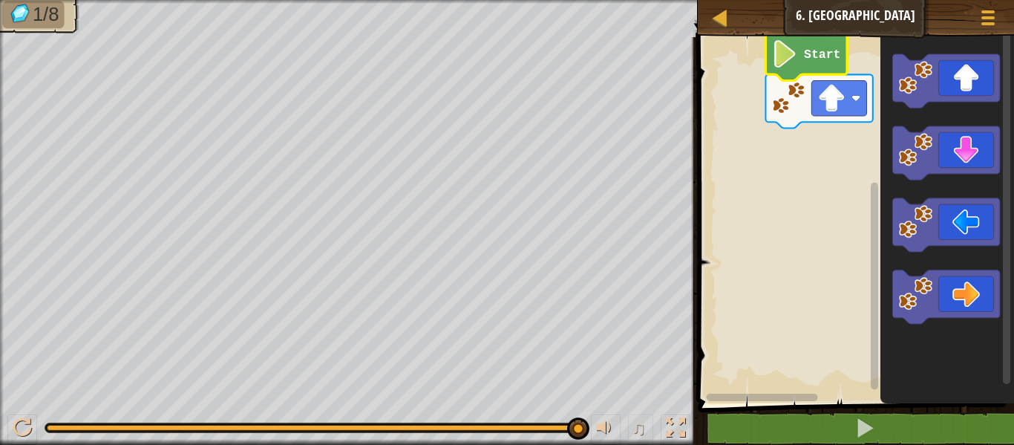
click at [818, 55] on text "Start" at bounding box center [822, 55] width 37 height 14
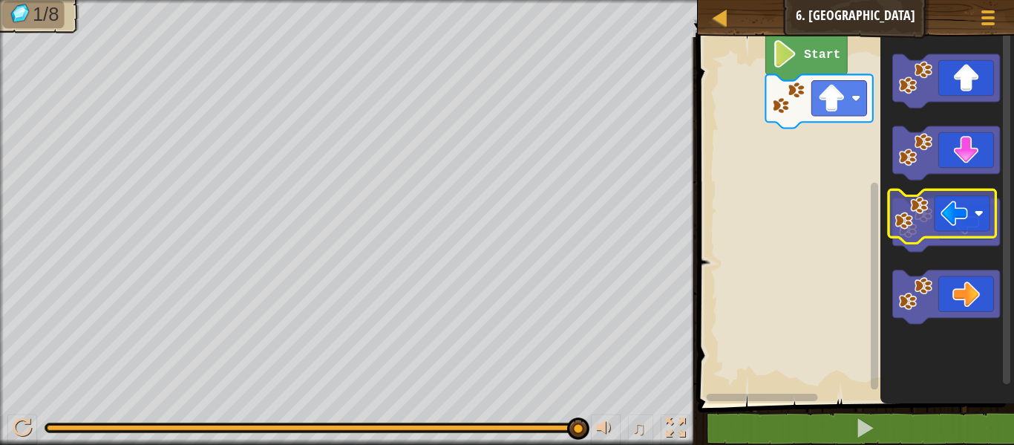
click at [949, 228] on icon "Blockly Workspace" at bounding box center [945, 224] width 107 height 53
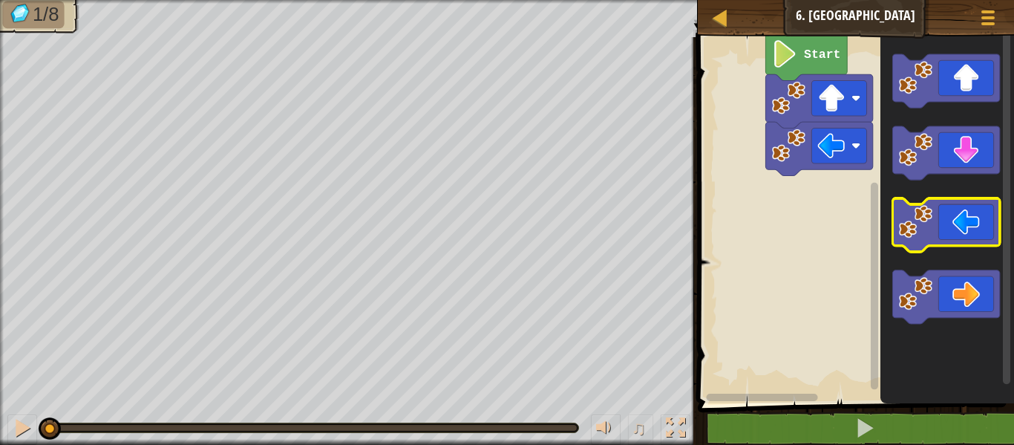
click at [949, 228] on icon "Blockly Workspace" at bounding box center [945, 224] width 107 height 53
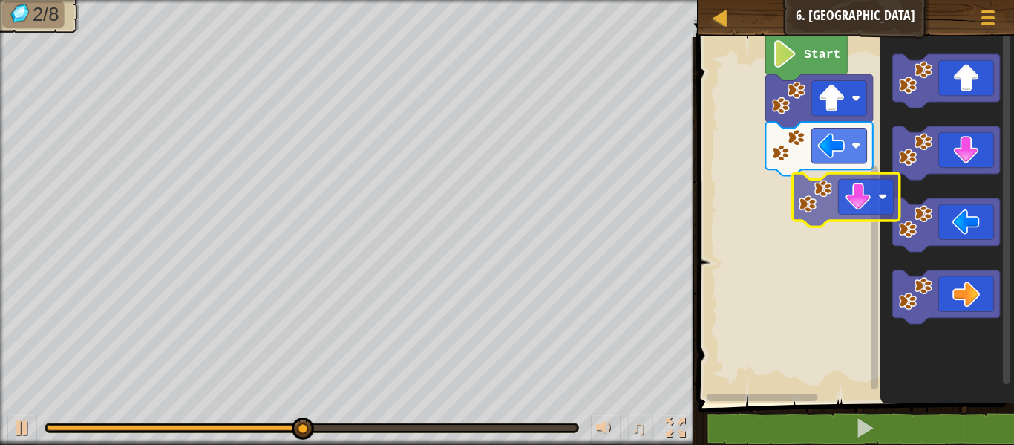
click at [874, 196] on div "Start" at bounding box center [853, 216] width 321 height 373
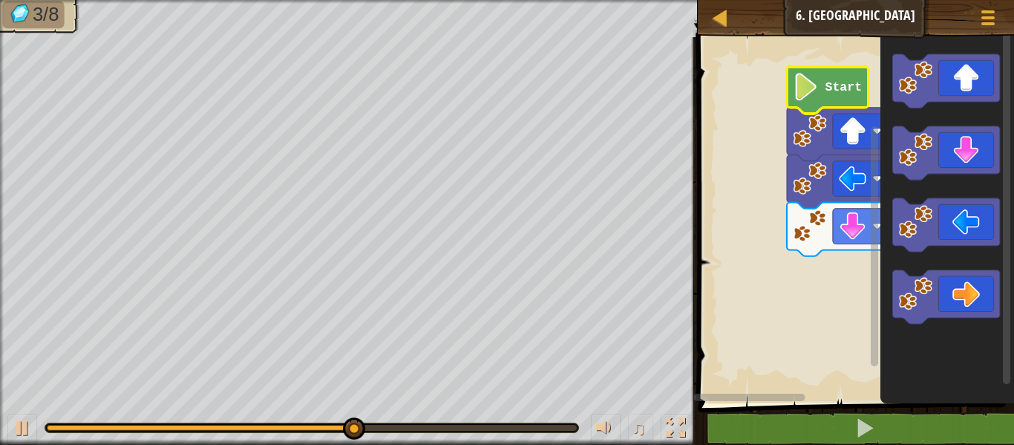
click at [811, 100] on icon "Blockly Workspace" at bounding box center [828, 90] width 82 height 47
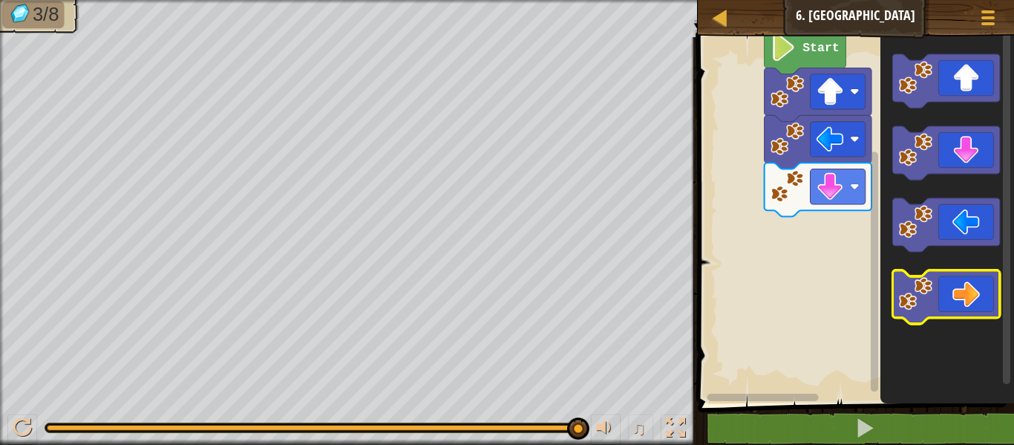
click at [919, 285] on image "Blockly Workspace" at bounding box center [914, 293] width 33 height 33
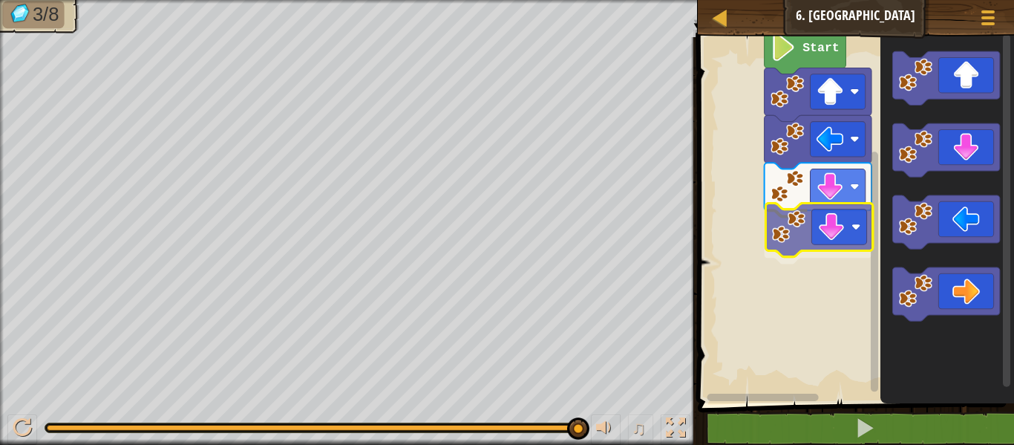
click at [828, 230] on div "Start" at bounding box center [853, 216] width 321 height 373
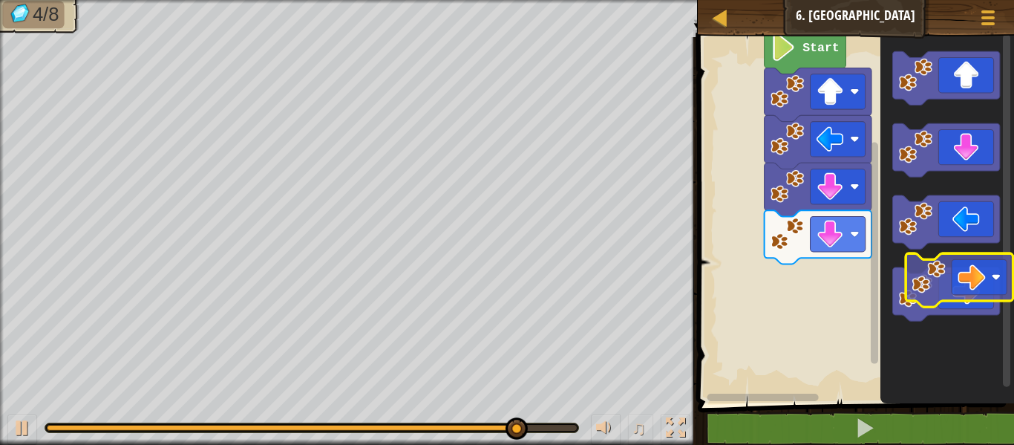
click at [931, 270] on g "Blockly Workspace" at bounding box center [945, 293] width 107 height 53
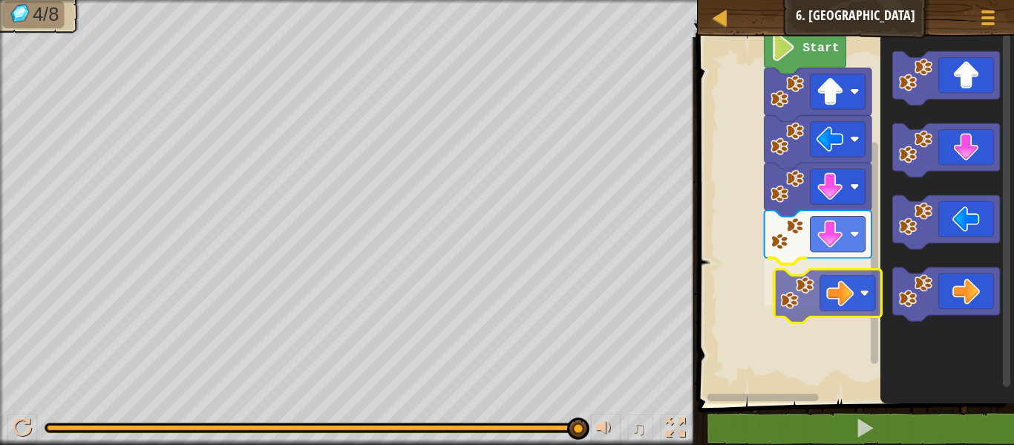
click at [813, 271] on div "Start" at bounding box center [853, 216] width 321 height 373
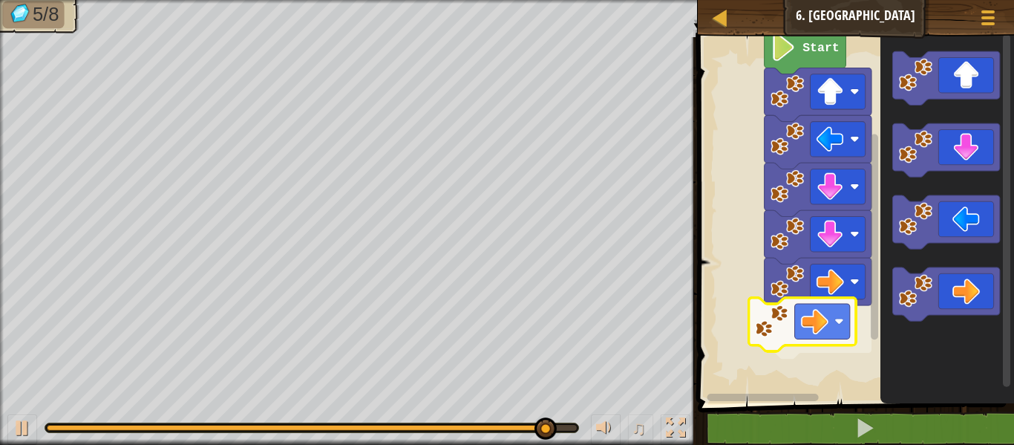
click at [797, 298] on div "Start" at bounding box center [853, 216] width 321 height 373
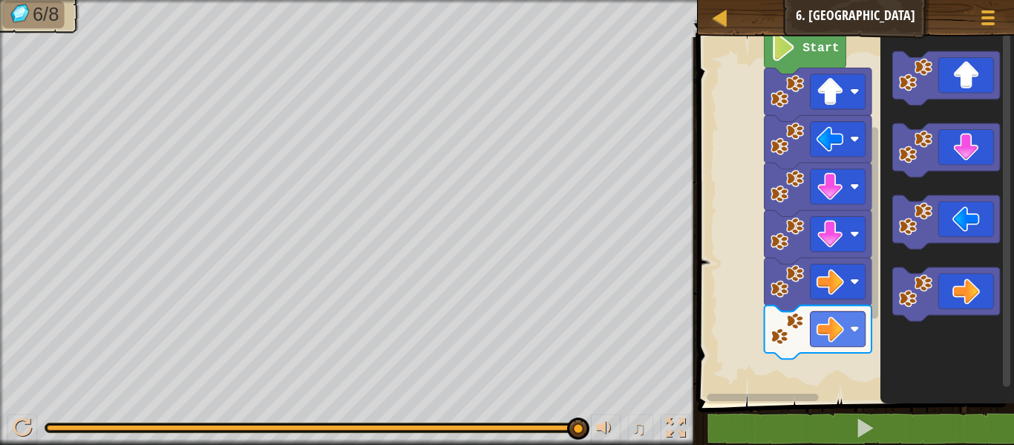
click at [811, 0] on html "Map Junior 6. Gem Square Game Menu 1 הההההההההההההההההההההההההההההההההההההההההה…" at bounding box center [507, 0] width 1014 height 0
click at [986, 93] on icon "Blockly Workspace" at bounding box center [945, 77] width 107 height 53
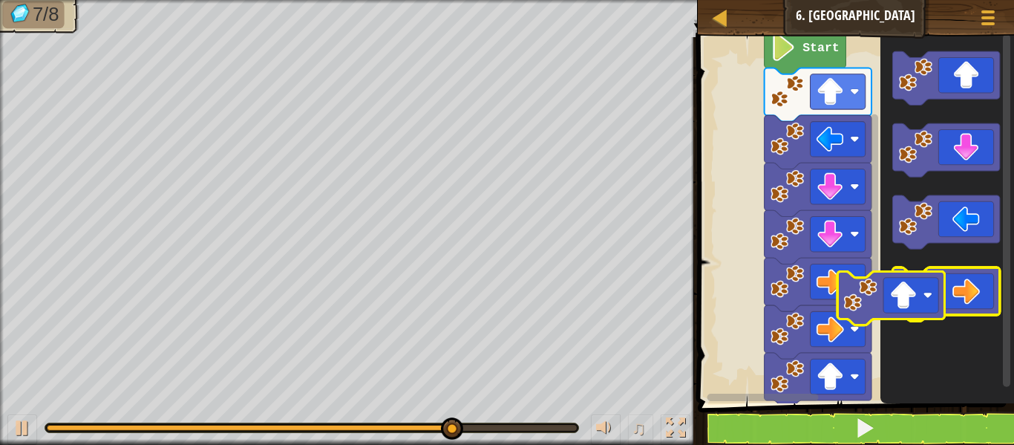
click at [932, 306] on g "Blockly Workspace" at bounding box center [945, 185] width 107 height 269
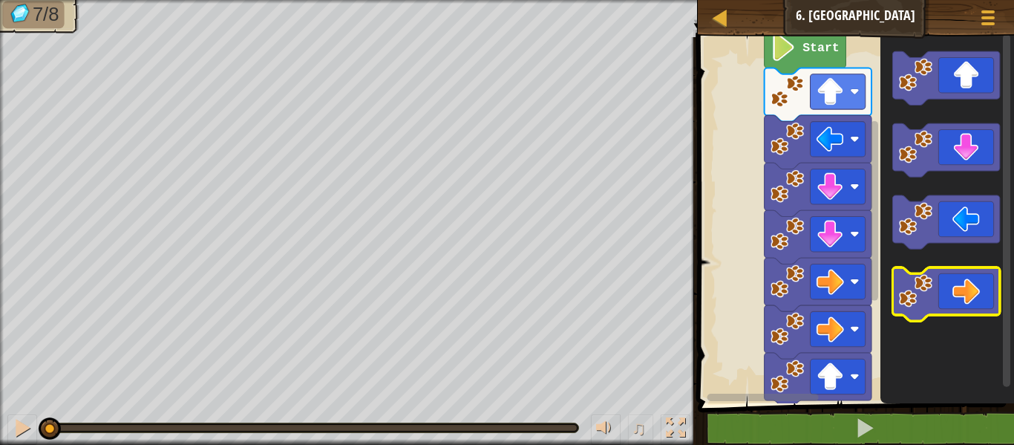
click at [932, 306] on icon "Blockly Workspace" at bounding box center [945, 293] width 107 height 53
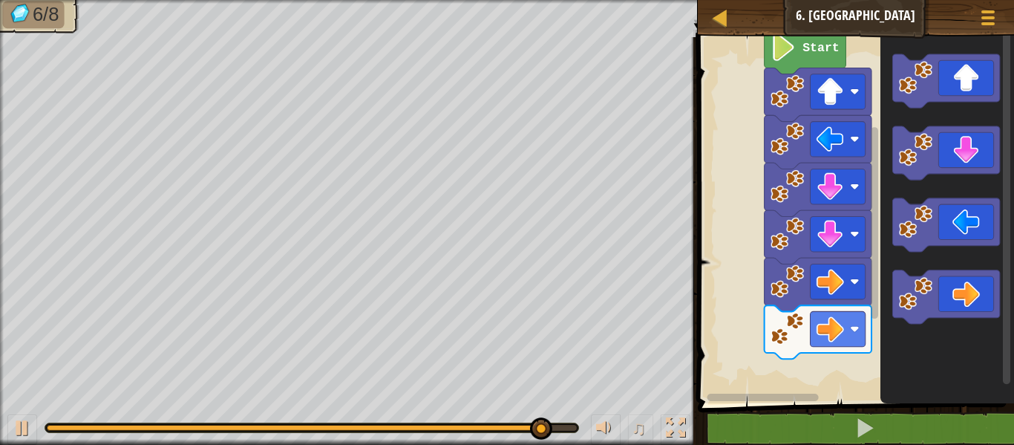
click at [854, 0] on html "Map Junior 6. Gem Square Game Menu 1 הההההההההההההההההההההההההההההההההההההההההה…" at bounding box center [507, 0] width 1014 height 0
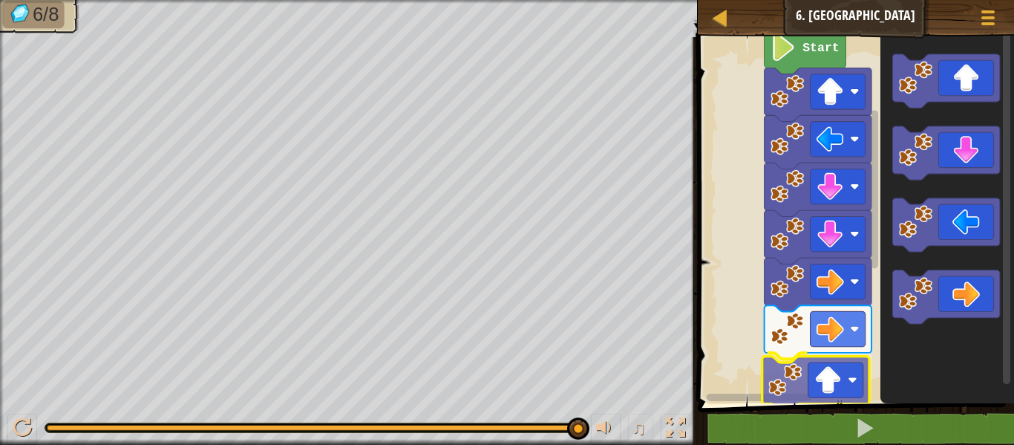
click at [829, 369] on div "Start" at bounding box center [853, 216] width 321 height 373
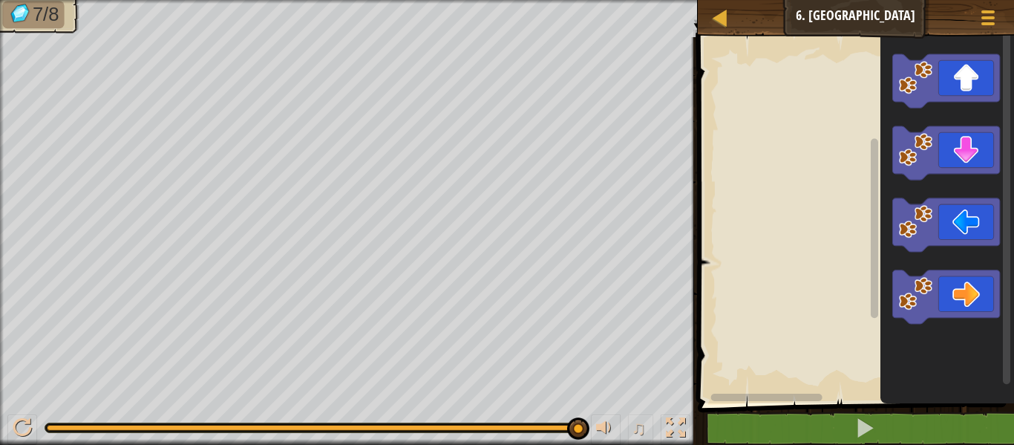
click at [796, 37] on rect "Blockly Workspace" at bounding box center [853, 216] width 321 height 373
click at [781, 91] on rect "Blockly Workspace" at bounding box center [853, 216] width 321 height 373
click at [908, 0] on html "Map Junior 6. Gem Square Game Menu 1 הההההההההההההההההההההההההההההההההההההההההה…" at bounding box center [507, 0] width 1014 height 0
click at [872, 120] on rect "Blockly Workspace" at bounding box center [874, 131] width 7 height 180
click at [872, 168] on rect "Blockly Workspace" at bounding box center [874, 133] width 7 height 180
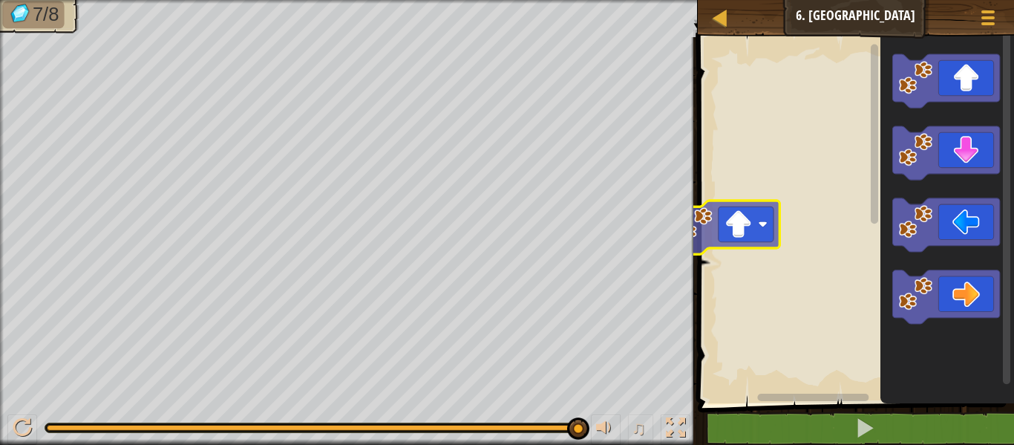
click at [727, 239] on div "Blockly Workspace" at bounding box center [853, 216] width 321 height 373
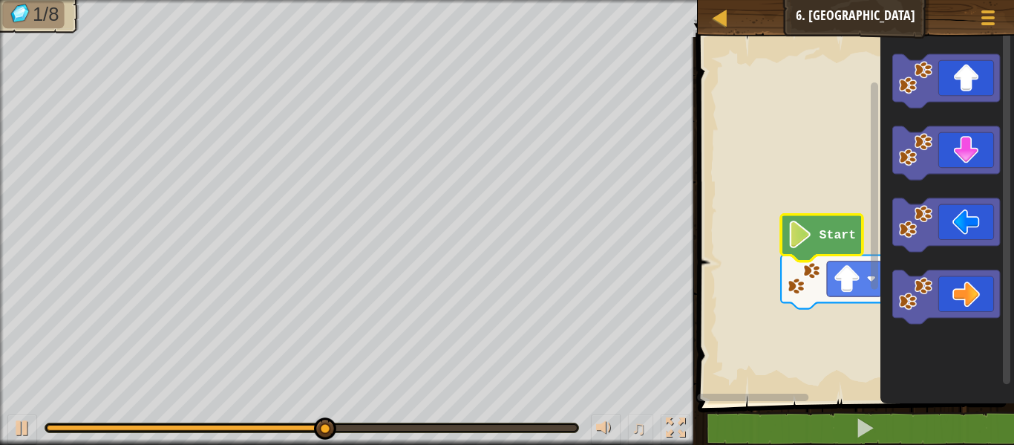
click at [829, 242] on icon "Blockly Workspace" at bounding box center [822, 238] width 82 height 47
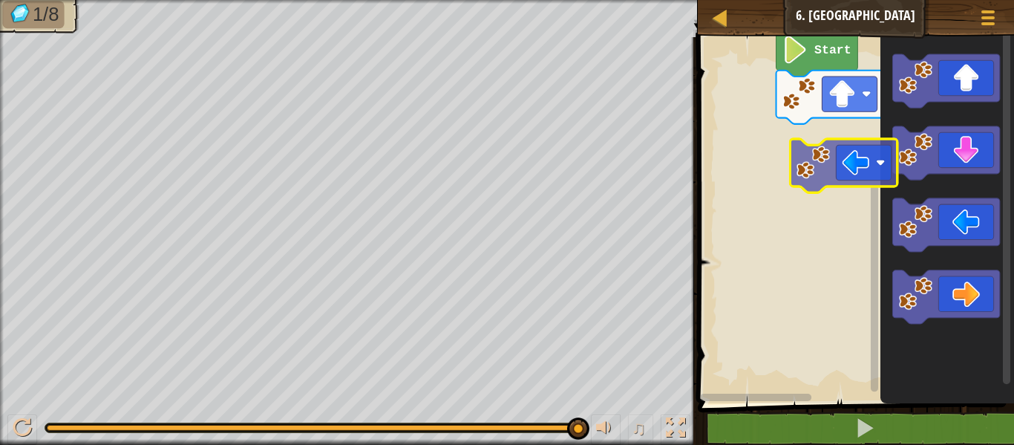
click at [850, 165] on div "Start" at bounding box center [853, 216] width 321 height 373
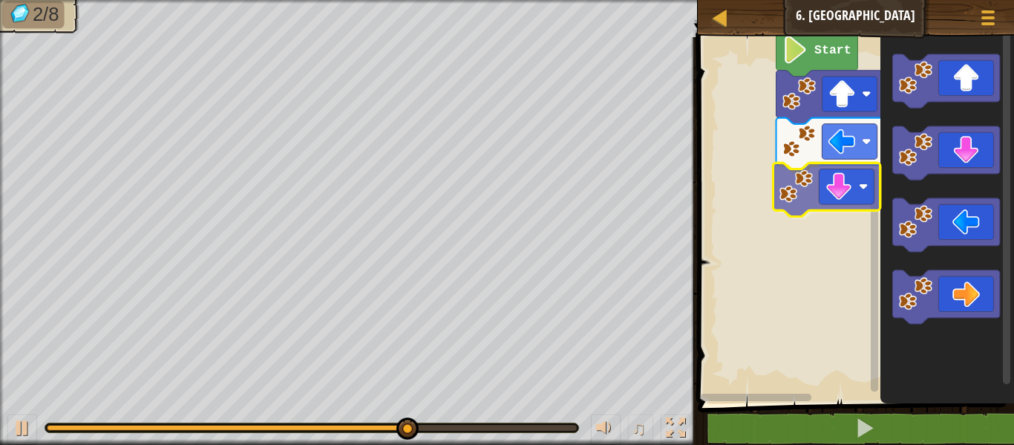
click at [829, 197] on div "Start" at bounding box center [853, 216] width 321 height 373
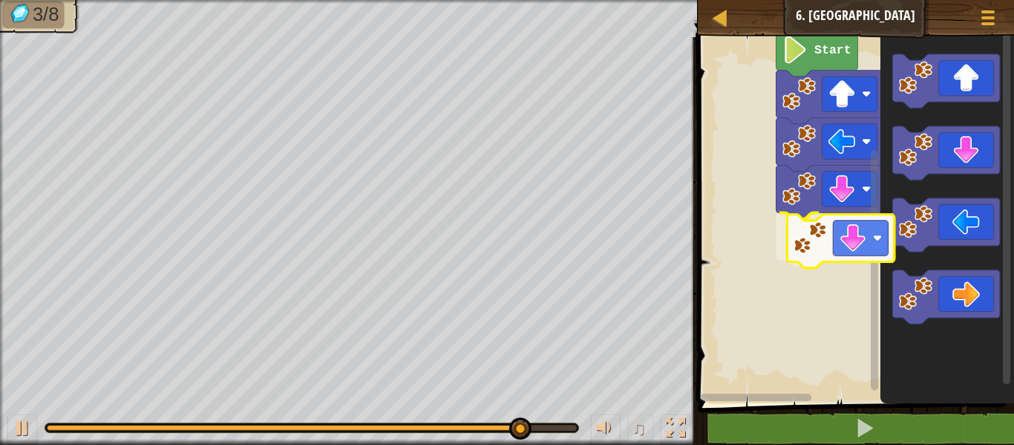
click at [834, 261] on div "Start" at bounding box center [853, 216] width 321 height 373
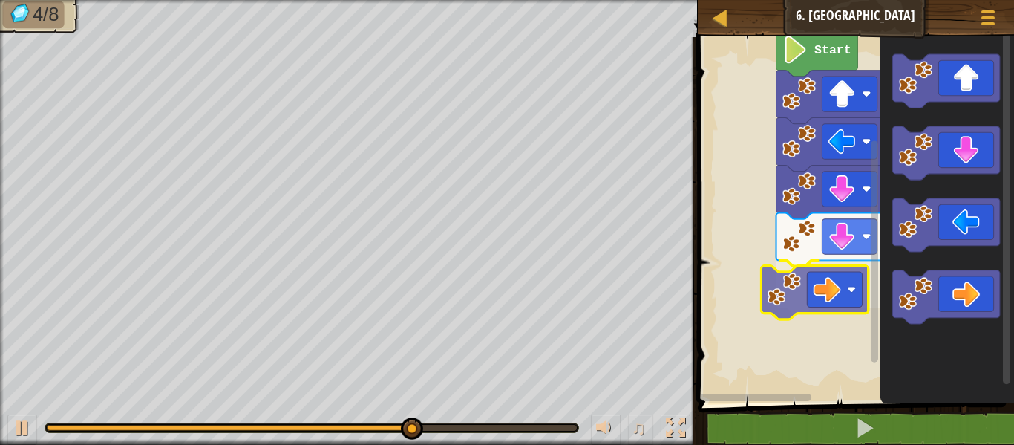
click at [822, 284] on div "Start" at bounding box center [853, 216] width 321 height 373
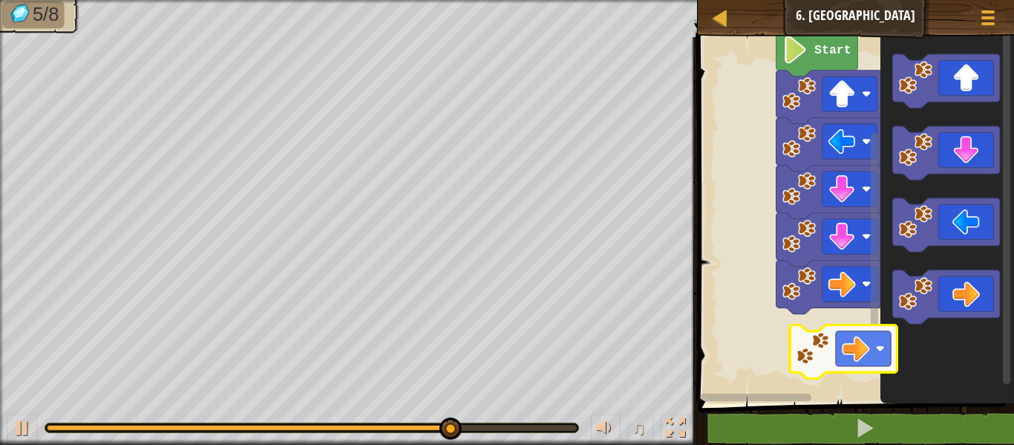
click at [834, 355] on div "Start" at bounding box center [853, 216] width 321 height 373
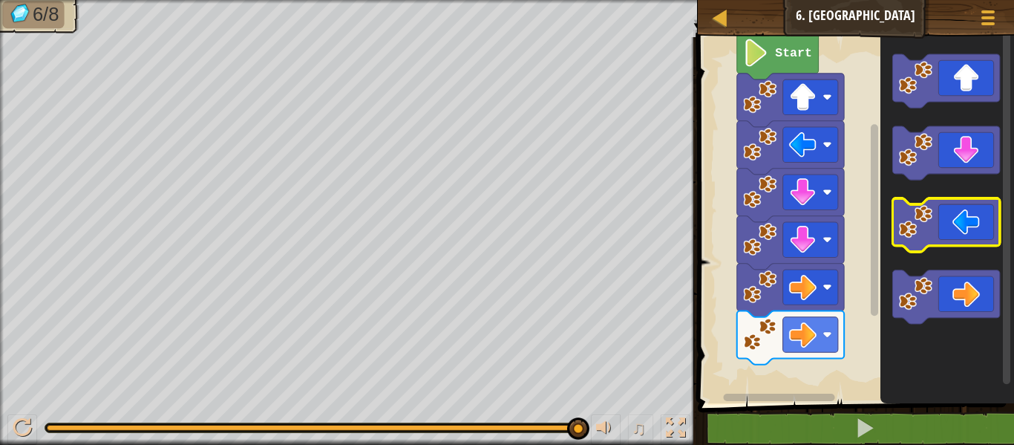
click at [932, 206] on icon "Blockly Workspace" at bounding box center [947, 216] width 134 height 373
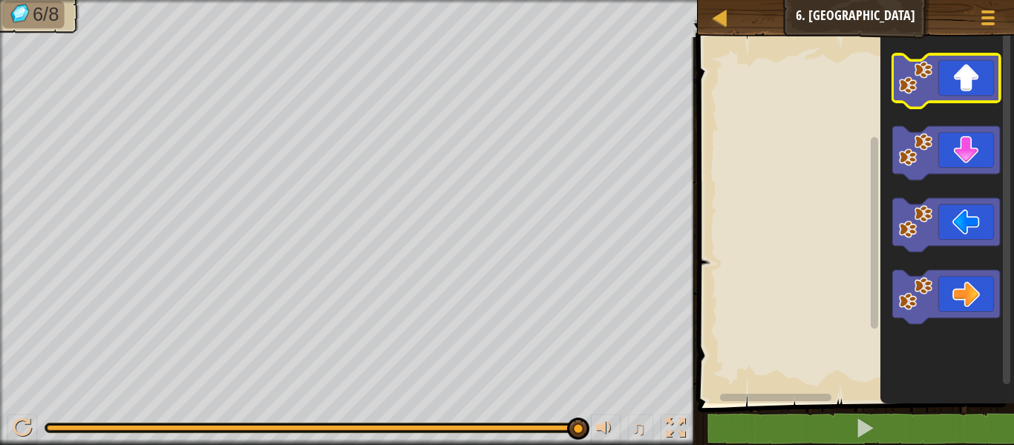
click at [926, 69] on image "Blockly Workspace" at bounding box center [914, 77] width 33 height 33
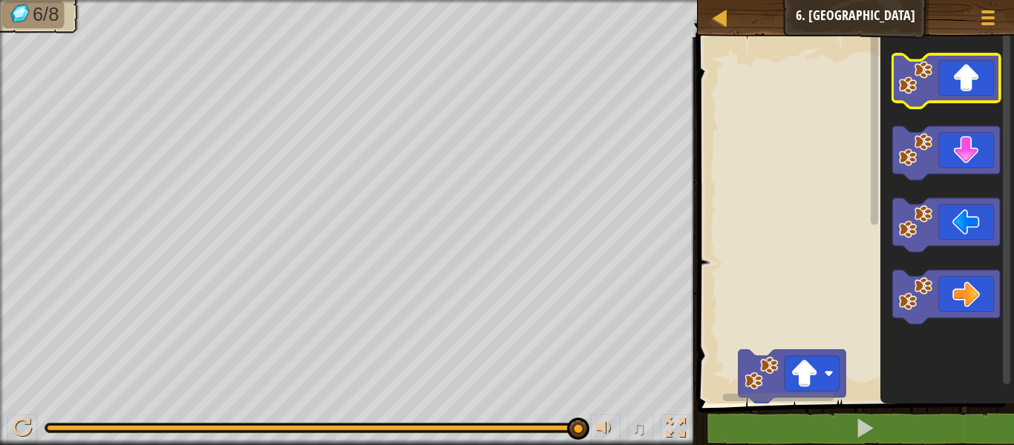
click at [926, 71] on image "Blockly Workspace" at bounding box center [914, 77] width 33 height 33
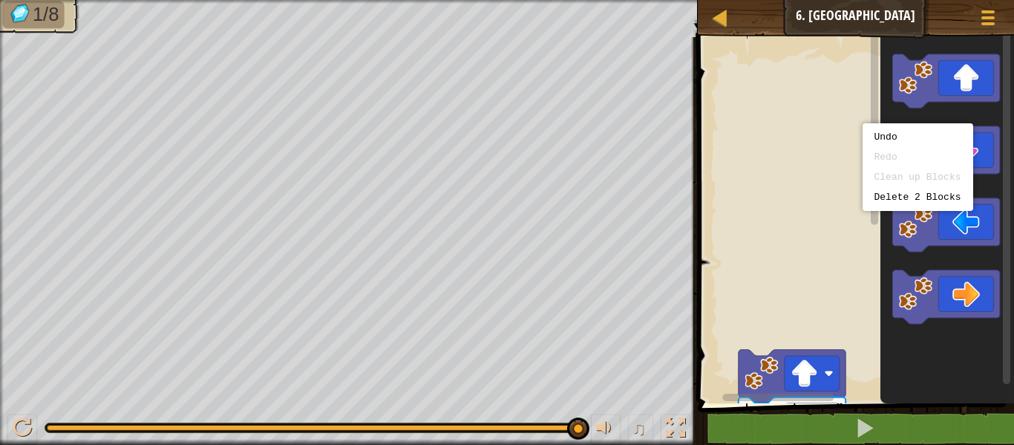
click at [791, 69] on rect "Blockly Workspace" at bounding box center [853, 216] width 321 height 373
